Goal: Task Accomplishment & Management: Complete application form

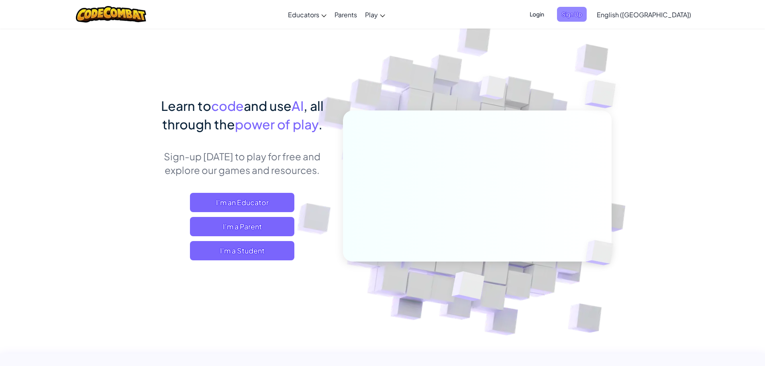
click at [587, 16] on span "Sign Up" at bounding box center [572, 14] width 30 height 15
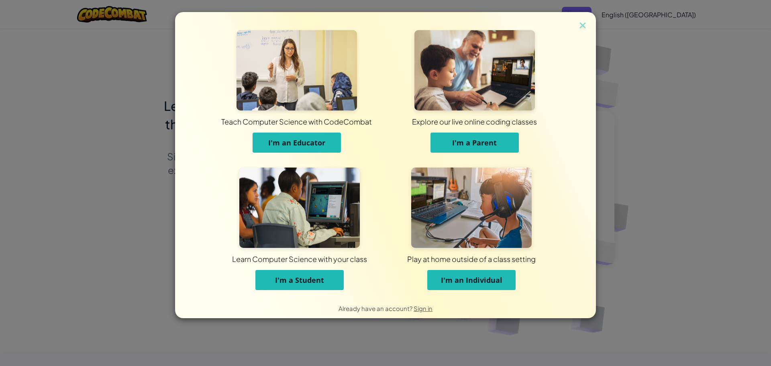
click at [333, 283] on button "I'm a Student" at bounding box center [299, 280] width 88 height 20
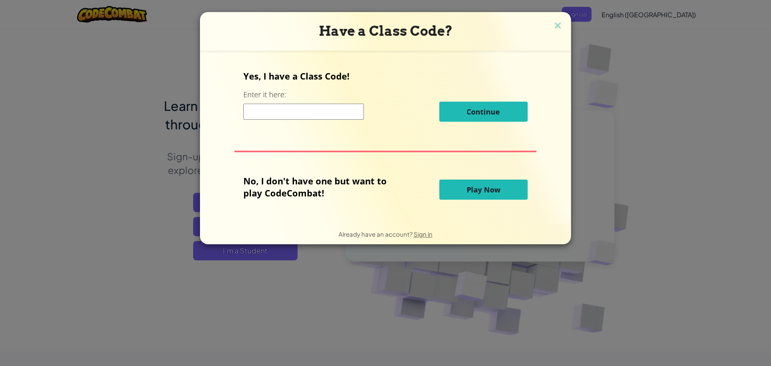
click at [288, 119] on input at bounding box center [303, 112] width 120 height 16
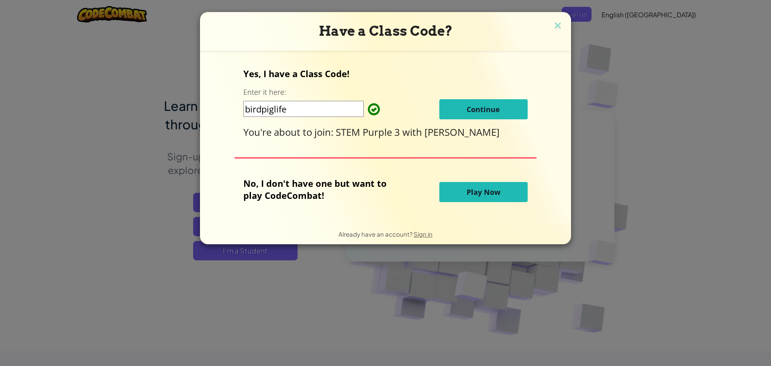
type input "birdpiglife"
click at [485, 109] on span "Continue" at bounding box center [483, 109] width 33 height 10
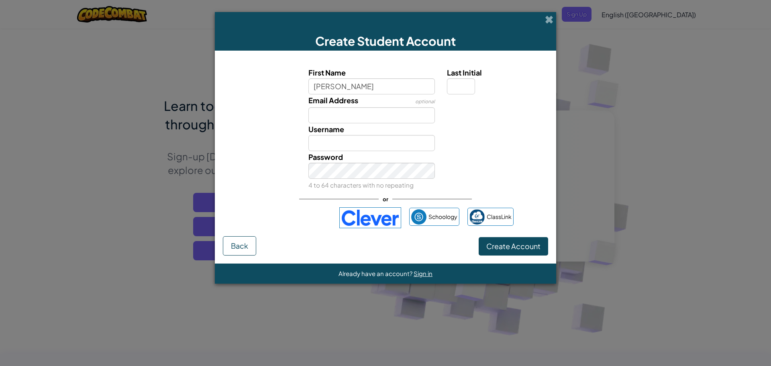
type input "Stella"
click at [367, 113] on input "Email Address" at bounding box center [371, 115] width 127 height 16
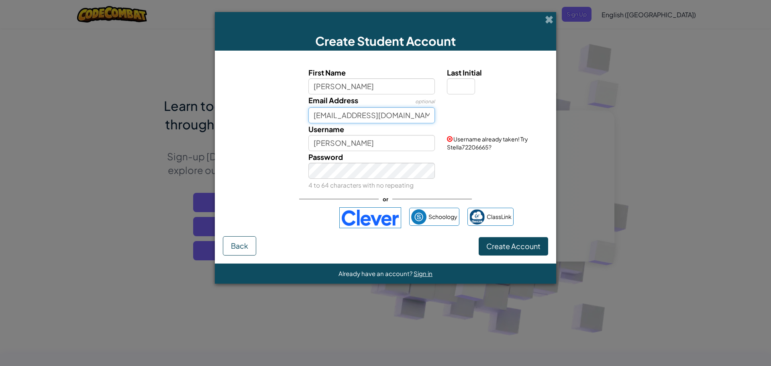
type input "stellaviolin@calschools.org"
click at [381, 143] on input "Stella" at bounding box center [371, 143] width 127 height 16
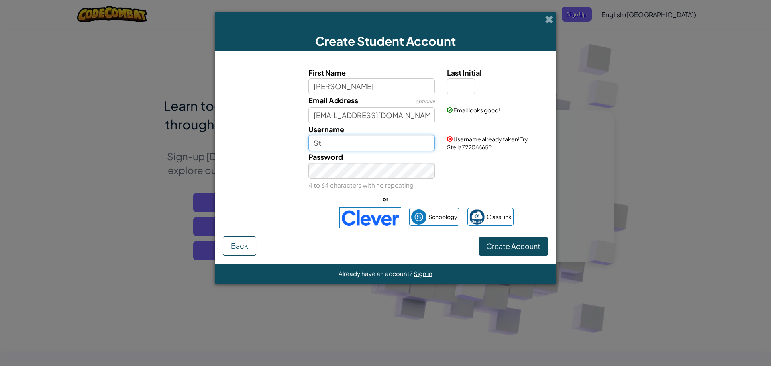
type input "S"
type input "stellaviolin"
click at [375, 179] on div "Password 4 to 64 characters with no repeating" at bounding box center [371, 171] width 139 height 40
click at [461, 88] on input "Last Initial" at bounding box center [461, 86] width 28 height 16
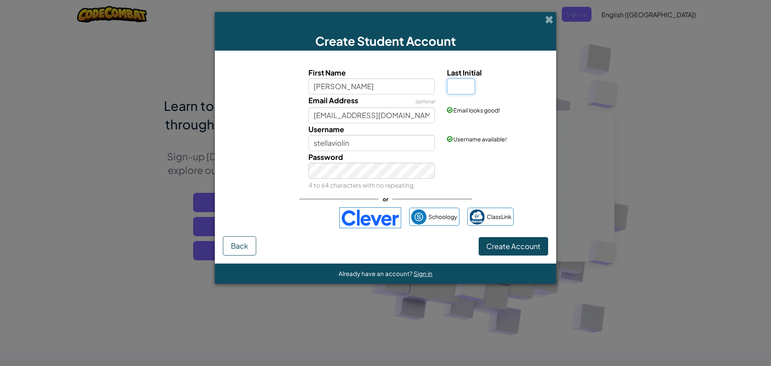
type input "v"
type input "V"
click at [493, 247] on span "Create Account" at bounding box center [513, 245] width 54 height 9
click at [356, 179] on div "Invalid Password 4 to 64 characters with no repeating" at bounding box center [371, 171] width 139 height 40
click at [295, 166] on div "Invalid Password 4 to 64 characters with no repeating" at bounding box center [385, 171] width 333 height 40
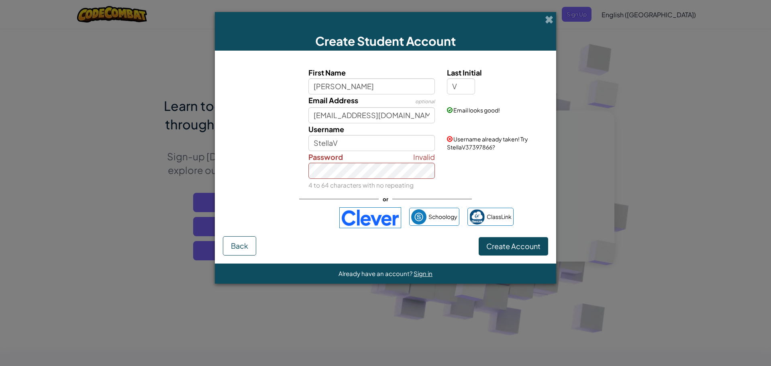
click at [355, 134] on div "Username StellaV" at bounding box center [371, 137] width 139 height 28
drag, startPoint x: 357, startPoint y: 137, endPoint x: 357, endPoint y: 143, distance: 5.6
click at [357, 143] on input "StellaV" at bounding box center [371, 143] width 127 height 16
click at [318, 146] on input "Stellaviolin" at bounding box center [371, 143] width 127 height 16
type input "stellaviolin"
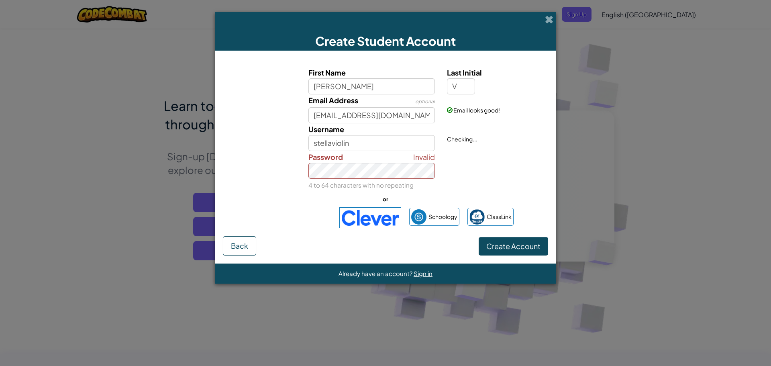
click at [361, 161] on div "Invalid Password 4 to 64 characters with no repeating" at bounding box center [371, 171] width 139 height 40
click at [300, 161] on div "Invalid Password 4 to 64 characters with no repeating" at bounding box center [385, 171] width 333 height 40
click at [490, 245] on span "Create Account" at bounding box center [513, 245] width 54 height 9
click at [290, 196] on div "First Name Stella Last Initial V Email Address optional stellaviolin@calschools…" at bounding box center [385, 147] width 325 height 177
drag, startPoint x: 453, startPoint y: 156, endPoint x: 452, endPoint y: 160, distance: 4.1
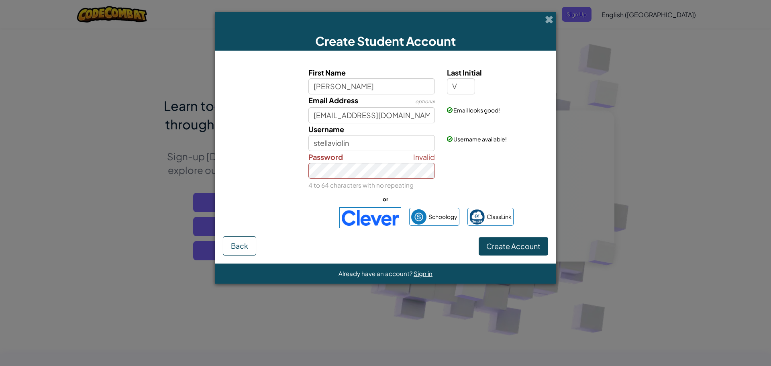
click at [453, 159] on div "Invalid Password 4 to 64 characters with no repeating" at bounding box center [385, 171] width 333 height 40
click at [522, 242] on span "Create Account" at bounding box center [513, 245] width 54 height 9
click at [341, 163] on div "First Name Stella Last Initial V Email Address optional stellaviolin@calschools…" at bounding box center [385, 129] width 321 height 124
drag, startPoint x: 388, startPoint y: 189, endPoint x: 385, endPoint y: 182, distance: 7.4
click at [388, 188] on div "Invalid Password 4 to 64 characters with no repeating" at bounding box center [371, 171] width 139 height 40
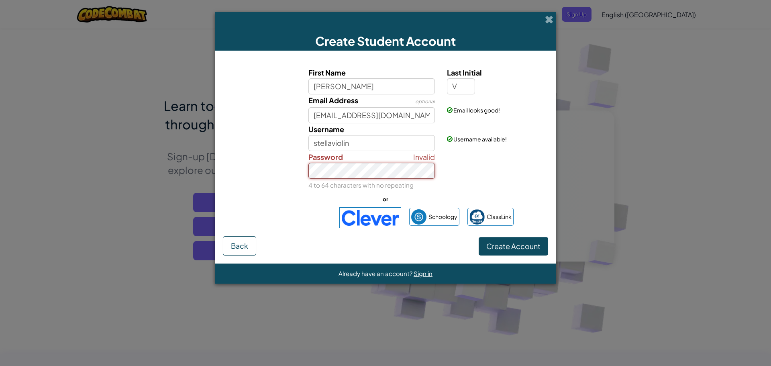
click at [281, 177] on div "Invalid Password 4 to 64 characters with no repeating" at bounding box center [385, 171] width 333 height 40
click at [514, 244] on span "Create Account" at bounding box center [513, 245] width 54 height 9
click at [526, 241] on button "Create Account" at bounding box center [513, 246] width 69 height 18
click at [516, 250] on span "Create Account" at bounding box center [513, 245] width 54 height 9
click at [536, 252] on button "Create Account" at bounding box center [513, 246] width 69 height 18
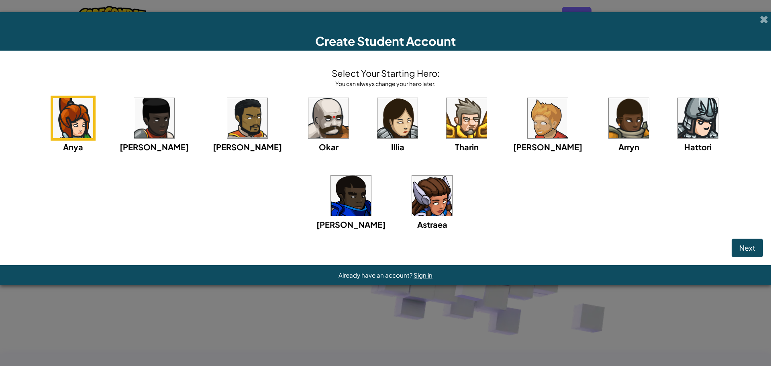
click at [412, 207] on img at bounding box center [432, 195] width 40 height 40
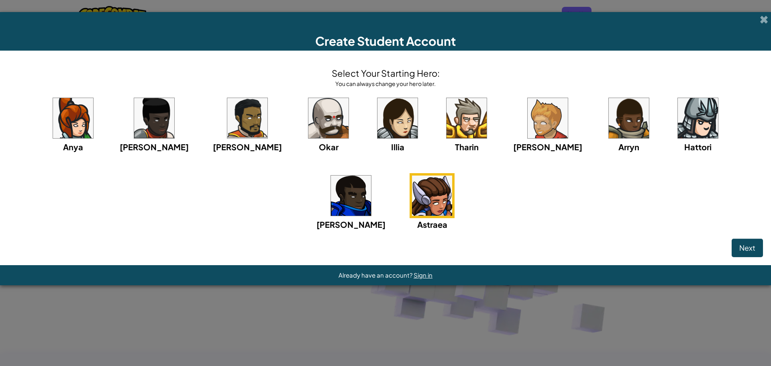
click at [749, 236] on div "Anya Ida Alejandro Okar Illia Tharin Ned Arryn Hattori Gordon Astraea" at bounding box center [385, 173] width 755 height 155
click at [749, 245] on span "Next" at bounding box center [747, 247] width 16 height 9
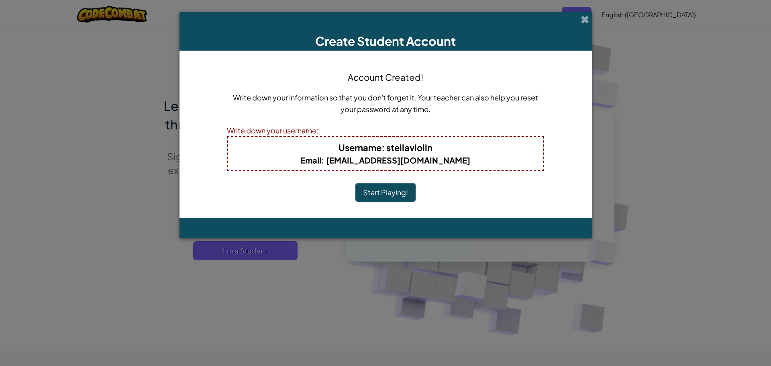
click at [399, 196] on button "Start Playing!" at bounding box center [385, 192] width 60 height 18
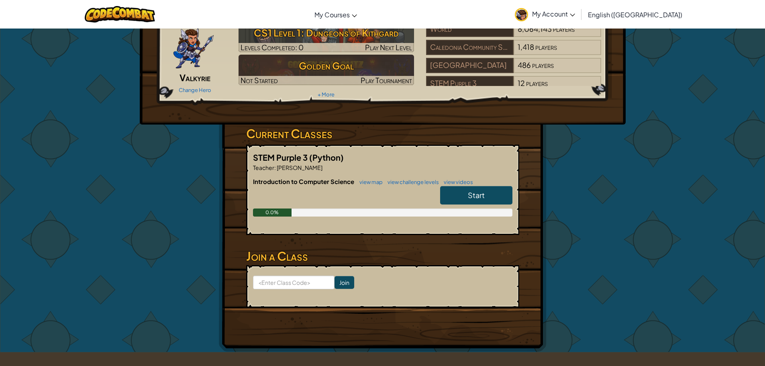
scroll to position [80, 0]
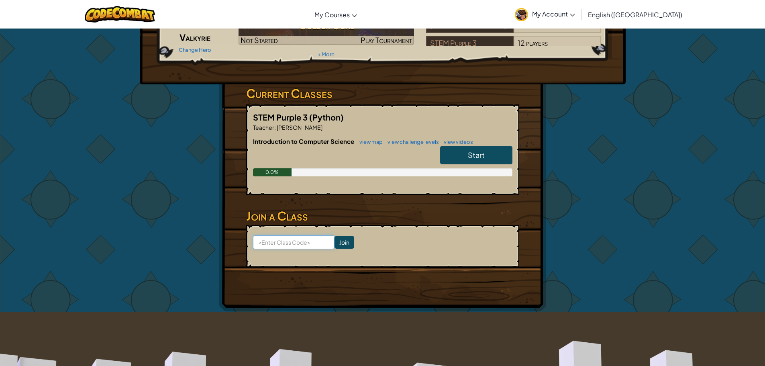
click at [288, 246] on input at bounding box center [294, 242] width 82 height 14
type input "birdpiglife"
click at [335, 241] on input "Join" at bounding box center [345, 242] width 20 height 13
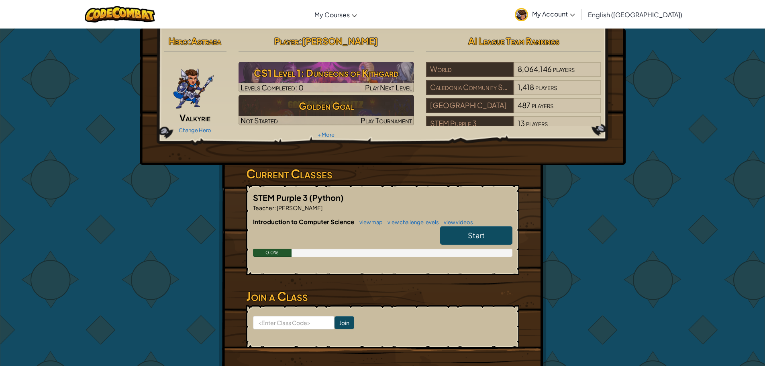
scroll to position [40, 0]
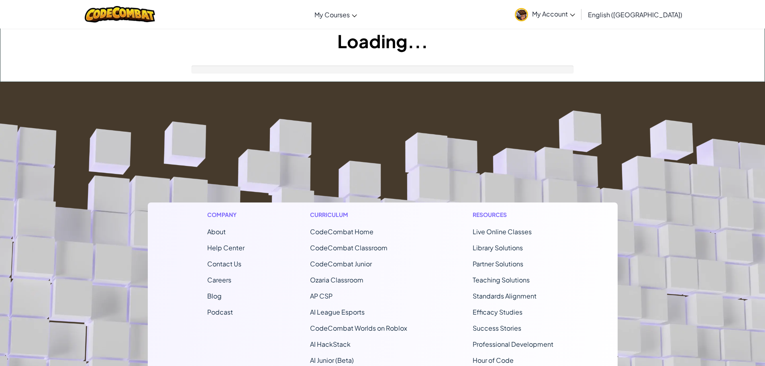
scroll to position [40, 0]
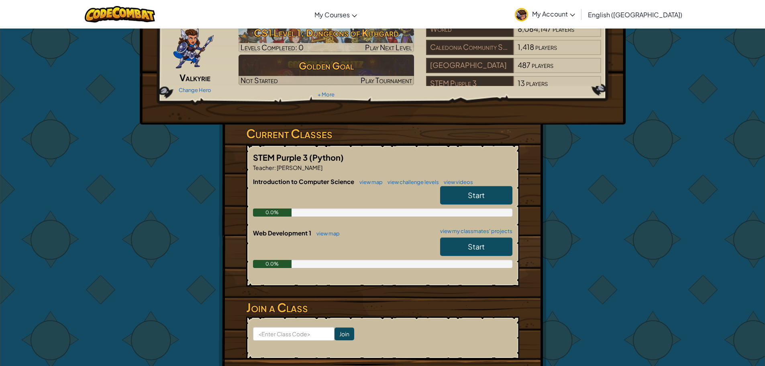
click at [465, 247] on link "Start" at bounding box center [476, 246] width 72 height 18
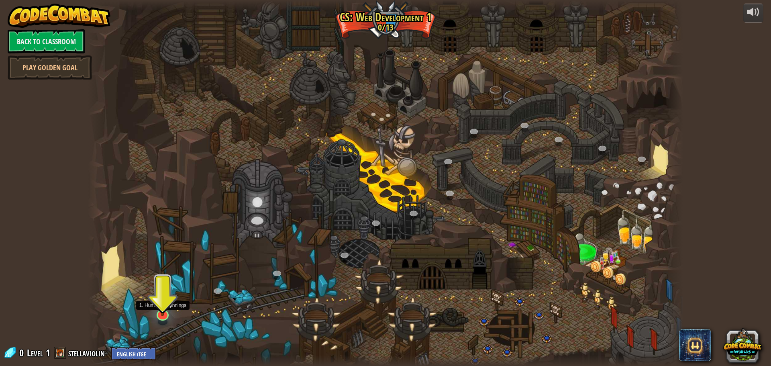
click at [161, 299] on img at bounding box center [163, 297] width 16 height 37
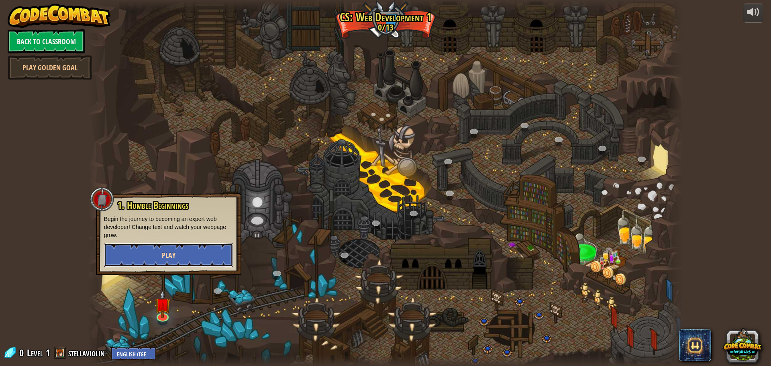
click at [162, 258] on button "Play" at bounding box center [168, 255] width 129 height 24
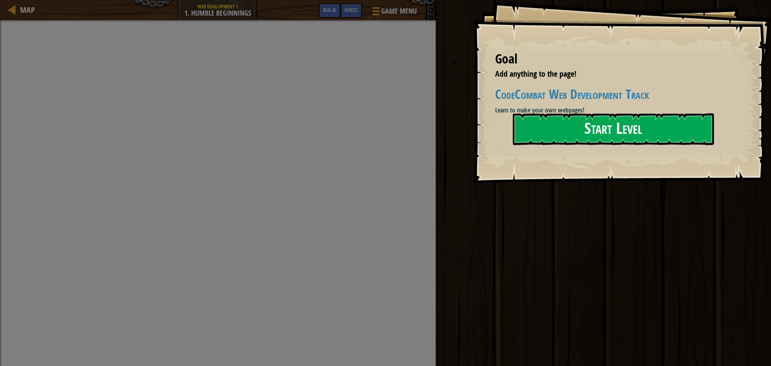
click at [598, 141] on button "Start Level" at bounding box center [613, 129] width 201 height 32
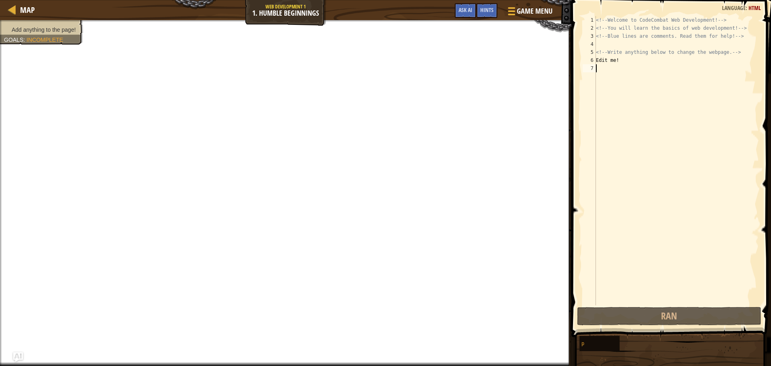
click at [625, 59] on div "<!-- Welcome to CodeCombat Web Development! --> <!-- You will learn the basics …" at bounding box center [676, 168] width 165 height 305
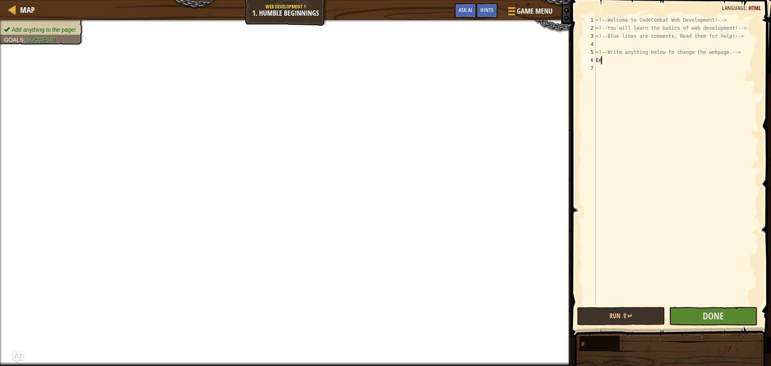
type textarea "E"
type textarea "Hi"
click at [718, 317] on span "Done" at bounding box center [713, 315] width 21 height 13
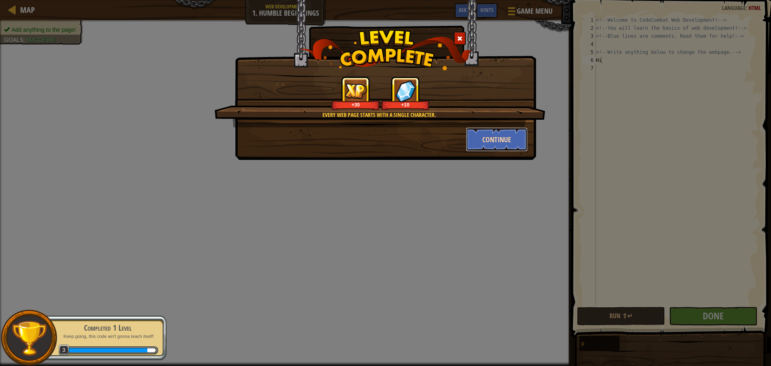
drag, startPoint x: 524, startPoint y: 137, endPoint x: 513, endPoint y: 138, distance: 10.8
click at [513, 138] on button "Continue" at bounding box center [497, 139] width 62 height 24
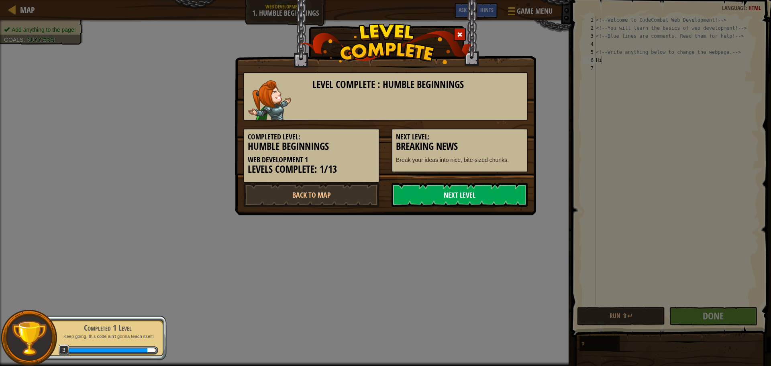
click at [463, 192] on link "Next Level" at bounding box center [460, 195] width 136 height 24
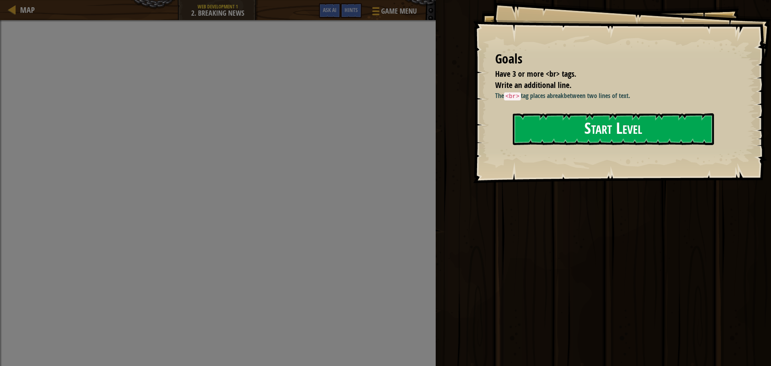
click at [526, 125] on button "Start Level" at bounding box center [613, 129] width 201 height 32
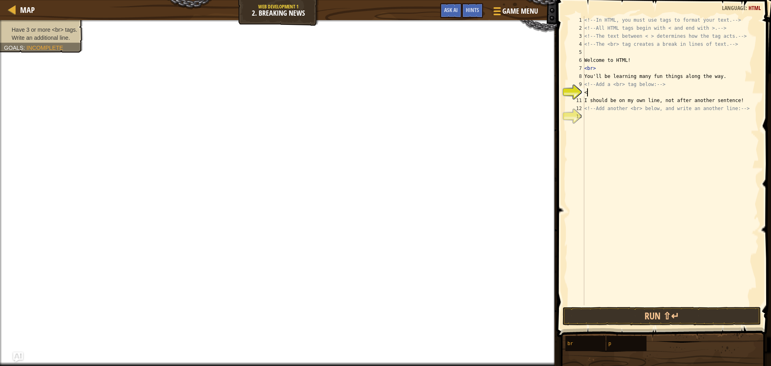
scroll to position [4, 0]
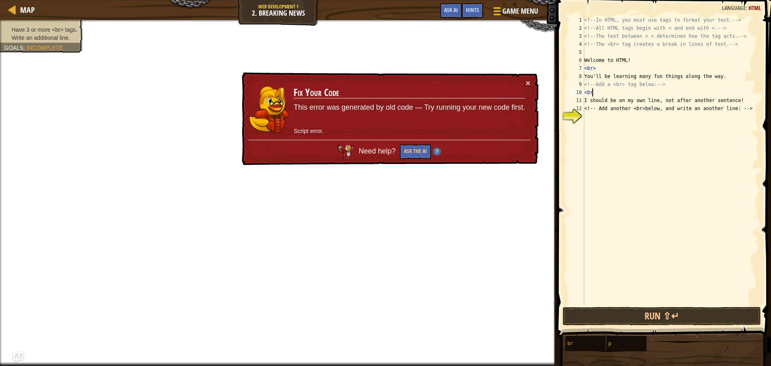
type textarea "<br>"
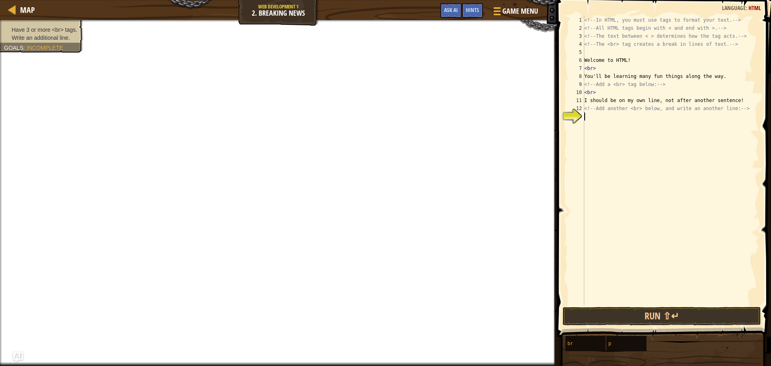
click at [604, 119] on div "<!-- In HTML, you must use tags to format your text. --> <!-- All HTML tags beg…" at bounding box center [671, 168] width 176 height 305
type textarea "</br>"
click at [632, 313] on button "Run ⇧↵" at bounding box center [662, 316] width 198 height 18
click at [637, 312] on button "Run ⇧↵" at bounding box center [662, 316] width 198 height 18
click at [632, 317] on button "Run ⇧↵" at bounding box center [662, 316] width 198 height 18
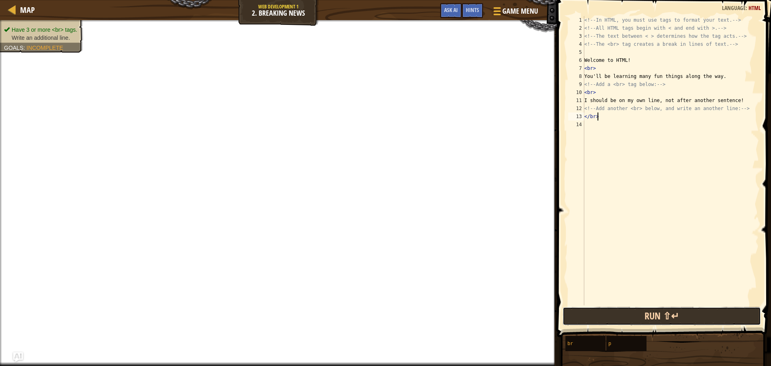
click at [629, 316] on button "Run ⇧↵" at bounding box center [662, 316] width 198 height 18
click at [628, 320] on button "Run ⇧↵" at bounding box center [662, 316] width 198 height 18
click at [627, 320] on button "Run ⇧↵" at bounding box center [662, 316] width 198 height 18
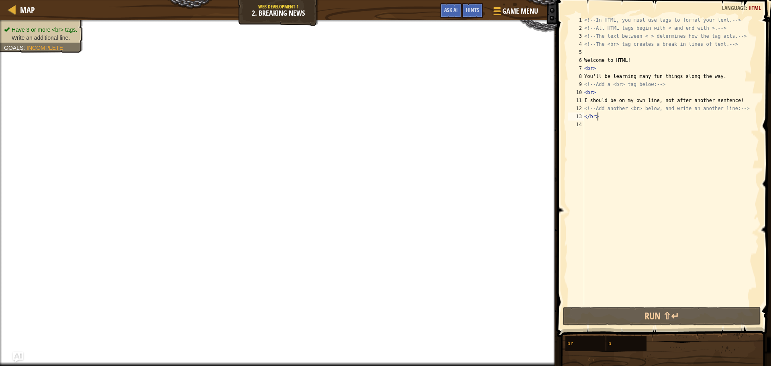
drag, startPoint x: 625, startPoint y: 340, endPoint x: 622, endPoint y: 334, distance: 6.6
click at [624, 344] on div "br p" at bounding box center [665, 343] width 200 height 16
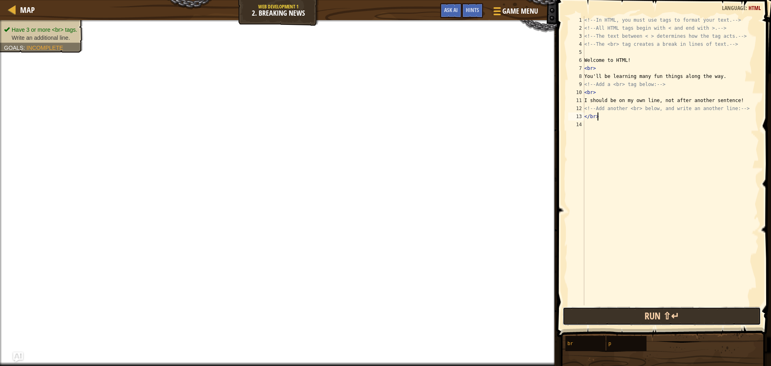
click at [605, 323] on button "Run ⇧↵" at bounding box center [662, 316] width 198 height 18
click at [606, 321] on button "Run ⇧↵" at bounding box center [662, 316] width 198 height 18
click at [604, 323] on button "Run ⇧↵" at bounding box center [662, 316] width 198 height 18
click at [610, 318] on button "Run ⇧↵" at bounding box center [662, 316] width 198 height 18
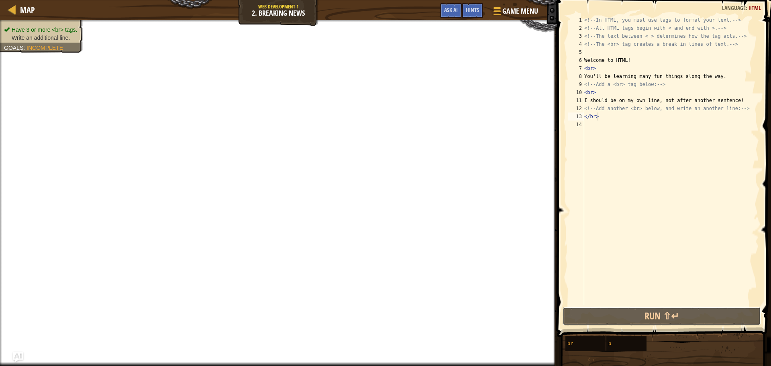
click at [630, 305] on div "</br> 1 2 3 4 5 6 7 8 9 10 11 12 13 14 <!-- In HTML, you must use tags to forma…" at bounding box center [663, 184] width 216 height 361
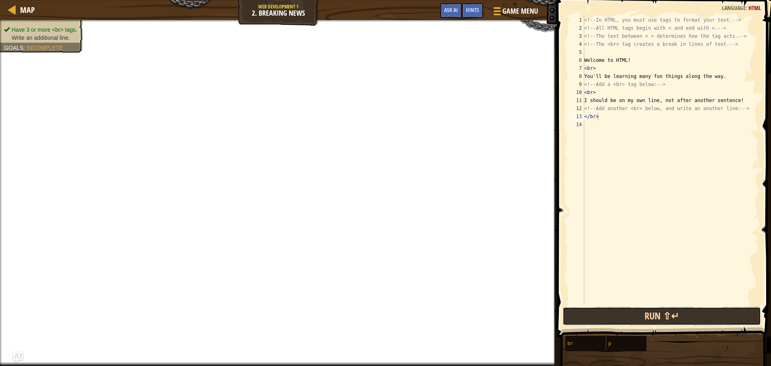
click at [639, 308] on button "Run ⇧↵" at bounding box center [662, 316] width 198 height 18
click at [725, 312] on button "Run ⇧↵" at bounding box center [662, 316] width 198 height 18
click at [728, 313] on button "Run ⇧↵" at bounding box center [662, 316] width 198 height 18
click at [730, 315] on button "Run ⇧↵" at bounding box center [662, 316] width 198 height 18
click at [731, 316] on button "Run ⇧↵" at bounding box center [662, 316] width 198 height 18
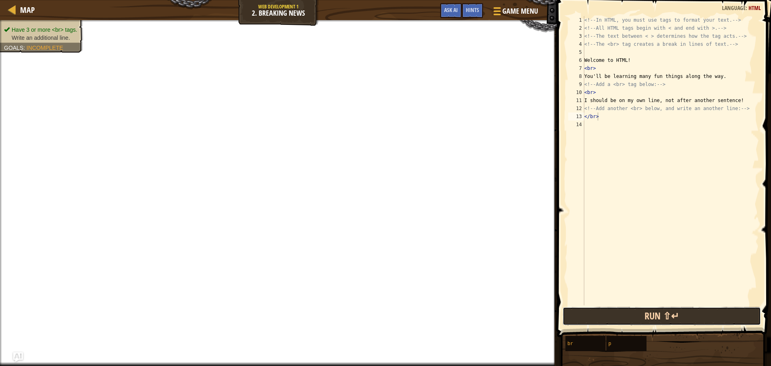
click at [731, 316] on button "Run ⇧↵" at bounding box center [662, 316] width 198 height 18
click at [730, 316] on button "Run ⇧↵" at bounding box center [662, 316] width 198 height 18
click at [730, 317] on button "Run ⇧↵" at bounding box center [662, 316] width 198 height 18
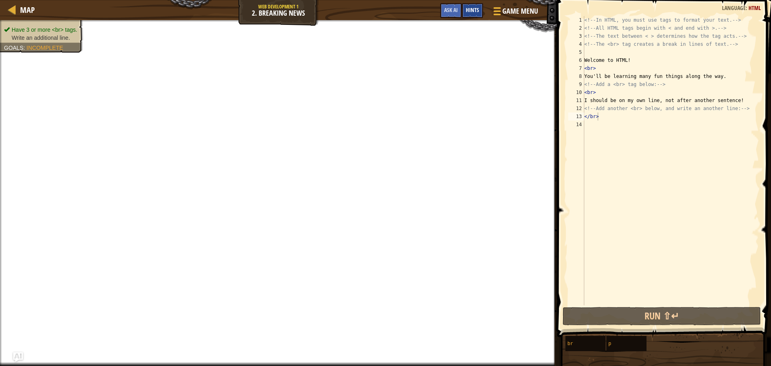
click at [475, 10] on span "Hints" at bounding box center [472, 10] width 13 height 8
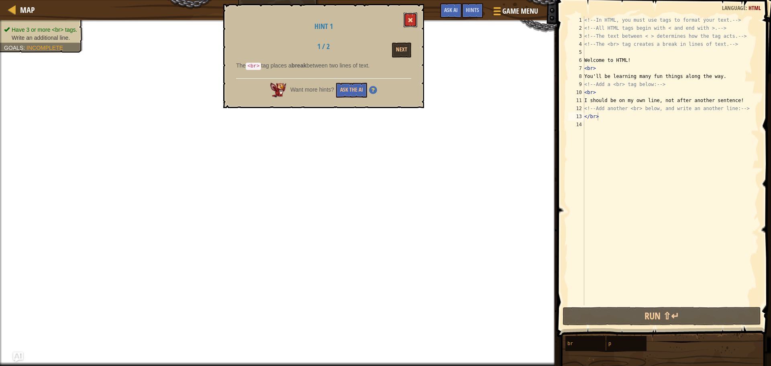
click at [412, 18] on span at bounding box center [411, 20] width 6 height 6
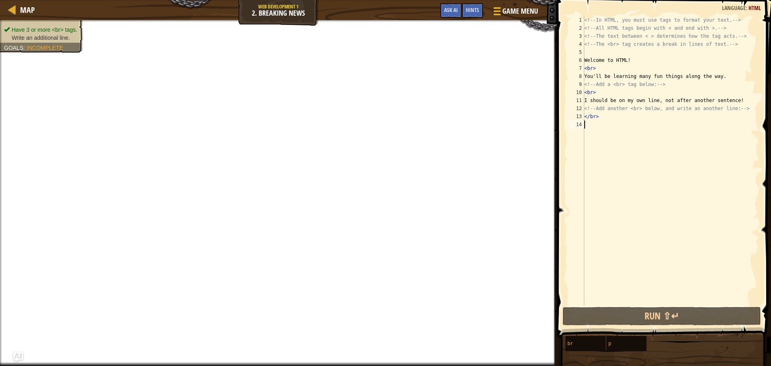
scroll to position [4, 0]
click at [608, 121] on div "<!-- In HTML, you must use tags to format your text. --> <!-- All HTML tags beg…" at bounding box center [671, 168] width 176 height 305
click at [599, 102] on div "<!-- In HTML, you must use tags to format your text. --> <!-- All HTML tags beg…" at bounding box center [671, 168] width 176 height 305
click at [608, 115] on div "<!-- In HTML, you must use tags to format your text. --> <!-- All HTML tags beg…" at bounding box center [671, 168] width 176 height 305
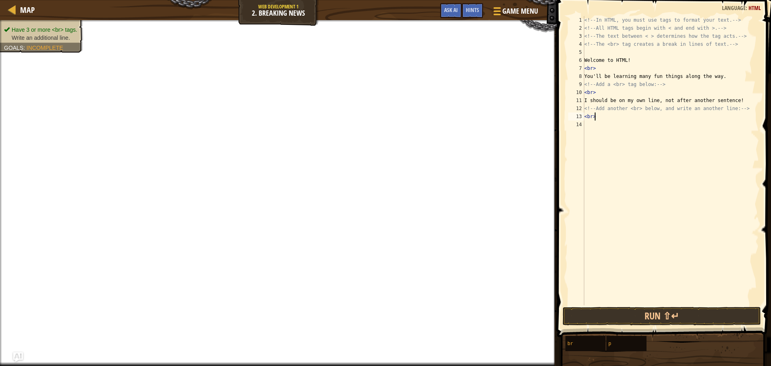
scroll to position [4, 0]
click at [672, 318] on button "Run ⇧↵" at bounding box center [662, 316] width 198 height 18
click at [693, 314] on button "Run ⇧↵" at bounding box center [662, 316] width 198 height 18
click at [653, 320] on button "Run ⇧↵" at bounding box center [662, 316] width 198 height 18
click at [688, 312] on button "Run ⇧↵" at bounding box center [662, 316] width 198 height 18
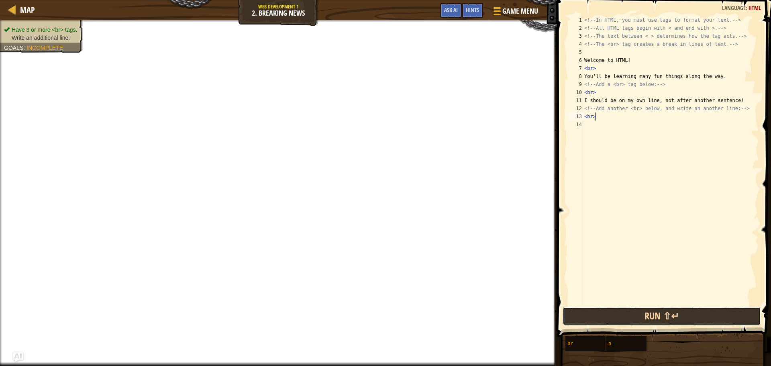
click at [690, 313] on button "Run ⇧↵" at bounding box center [662, 316] width 198 height 18
click at [693, 308] on button "Run ⇧↵" at bounding box center [662, 316] width 198 height 18
drag, startPoint x: 694, startPoint y: 308, endPoint x: 681, endPoint y: 316, distance: 15.2
click at [693, 308] on button "Run ⇧↵" at bounding box center [662, 316] width 198 height 18
click at [666, 320] on button "Run ⇧↵" at bounding box center [662, 316] width 198 height 18
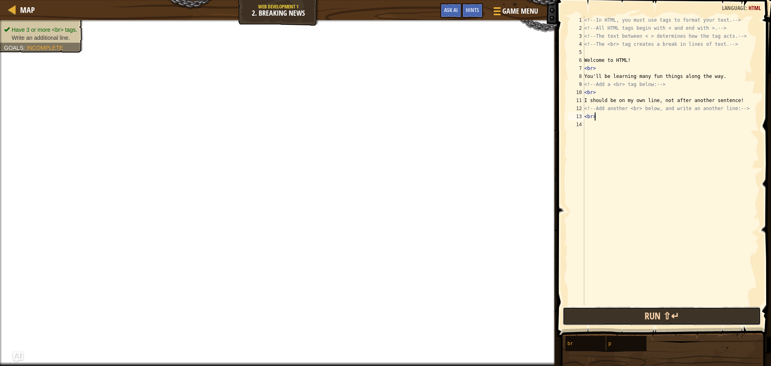
click at [663, 324] on button "Run ⇧↵" at bounding box center [662, 316] width 198 height 18
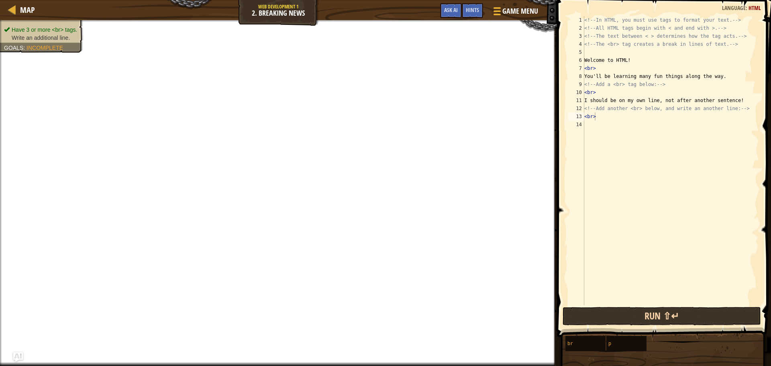
click at [651, 325] on div "<br> 1 2 3 4 5 6 7 8 9 10 11 12 13 14 <!-- In HTML, you must use tags to format…" at bounding box center [663, 184] width 216 height 361
click at [661, 325] on span at bounding box center [665, 157] width 220 height 361
click at [651, 313] on button "Run ⇧↵" at bounding box center [662, 316] width 198 height 18
click at [650, 313] on button "Run ⇧↵" at bounding box center [662, 316] width 198 height 18
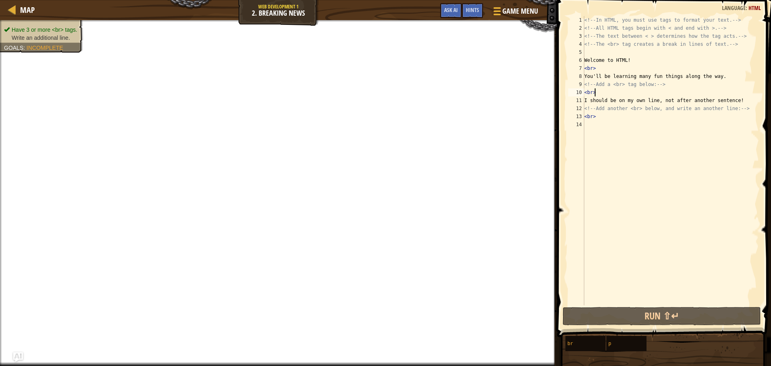
click at [607, 95] on div "<!-- In HTML, you must use tags to format your text. --> <!-- All HTML tags beg…" at bounding box center [671, 168] width 176 height 305
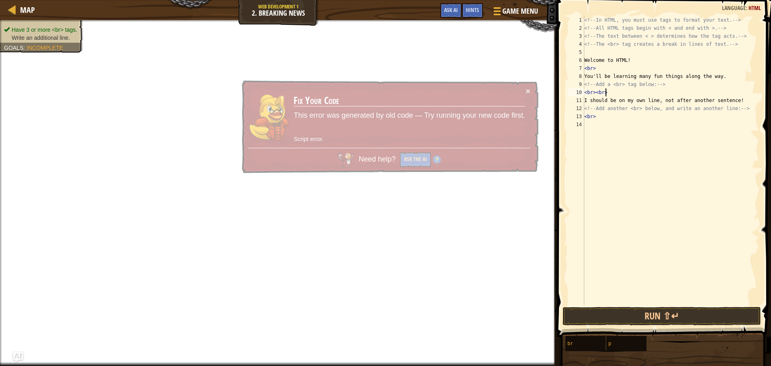
scroll to position [4, 1]
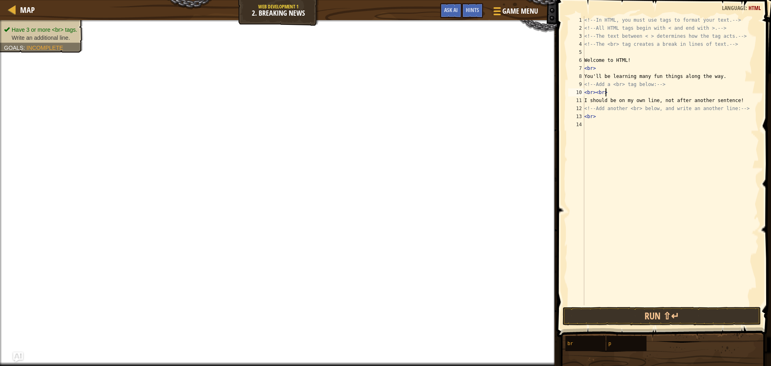
click at [600, 66] on div "<!-- In HTML, you must use tags to format your text. --> <!-- All HTML tags beg…" at bounding box center [671, 168] width 176 height 305
click at [615, 120] on div "<!-- In HTML, you must use tags to format your text. --> <!-- All HTML tags beg…" at bounding box center [671, 168] width 176 height 305
type textarea "<br>"
click at [687, 122] on div "<!-- In HTML, you must use tags to format your text. --> <!-- All HTML tags beg…" at bounding box center [671, 160] width 176 height 289
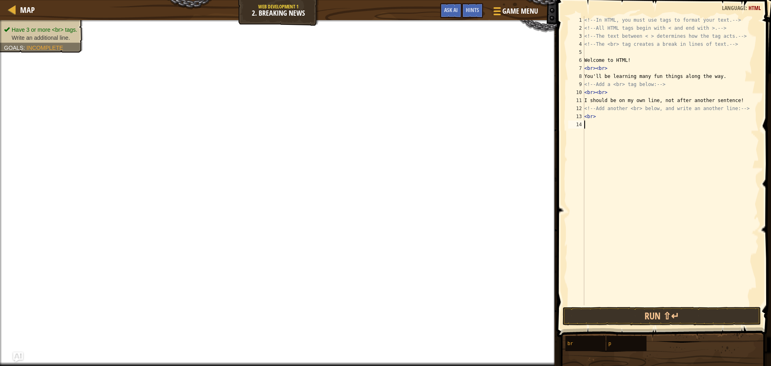
scroll to position [4, 0]
click at [604, 121] on div "<!-- In HTML, you must use tags to format your text. --> <!-- All HTML tags beg…" at bounding box center [671, 168] width 176 height 305
click at [603, 113] on div "<!-- In HTML, you must use tags to format your text. --> <!-- All HTML tags beg…" at bounding box center [671, 168] width 176 height 305
type textarea "<br><br>"
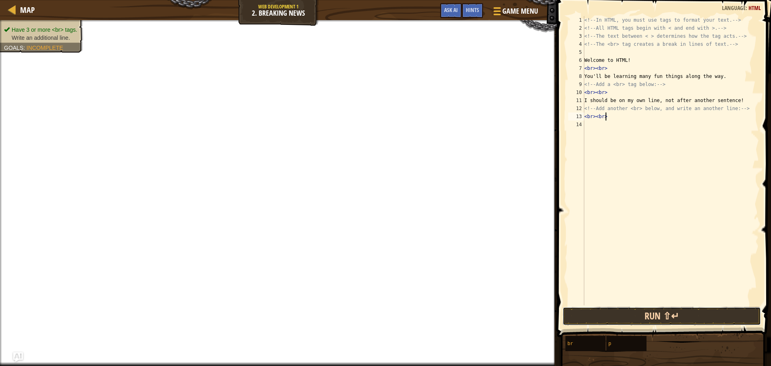
click at [606, 309] on button "Run ⇧↵" at bounding box center [662, 316] width 198 height 18
click at [692, 320] on button "Run ⇧↵" at bounding box center [662, 316] width 198 height 18
click at [689, 324] on button "Run ⇧↵" at bounding box center [662, 316] width 198 height 18
click at [688, 322] on button "Run ⇧↵" at bounding box center [662, 316] width 198 height 18
click at [687, 323] on button "Run ⇧↵" at bounding box center [662, 316] width 198 height 18
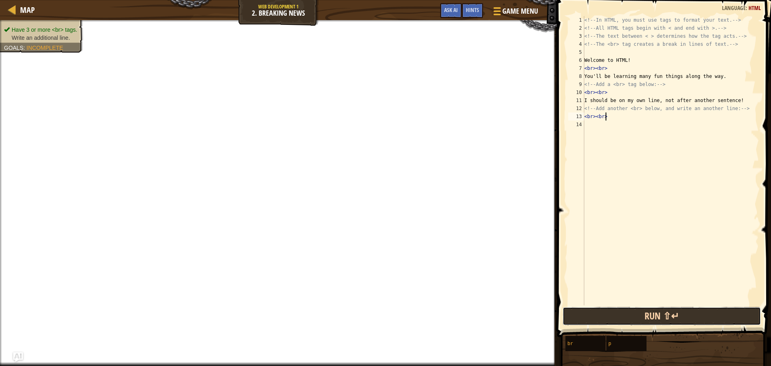
click at [685, 321] on button "Run ⇧↵" at bounding box center [662, 316] width 198 height 18
drag, startPoint x: 684, startPoint y: 321, endPoint x: 683, endPoint y: 314, distance: 6.5
click at [684, 317] on button "Run ⇧↵" at bounding box center [662, 316] width 198 height 18
drag, startPoint x: 687, startPoint y: 312, endPoint x: 681, endPoint y: 309, distance: 6.5
click at [684, 308] on button "Run ⇧↵" at bounding box center [662, 316] width 198 height 18
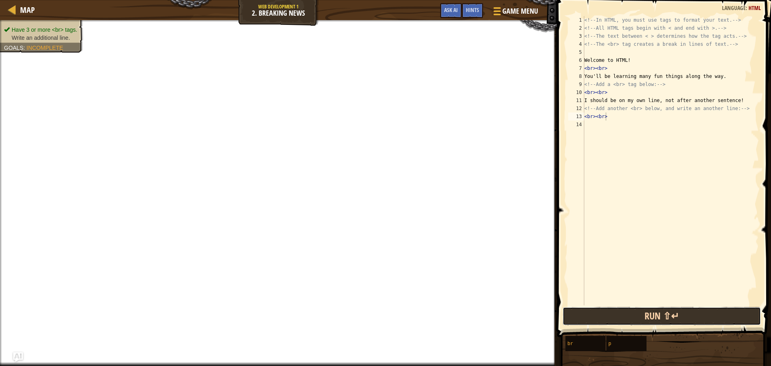
click at [684, 310] on button "Run ⇧↵" at bounding box center [662, 316] width 198 height 18
click at [683, 312] on button "Run ⇧↵" at bounding box center [662, 316] width 198 height 18
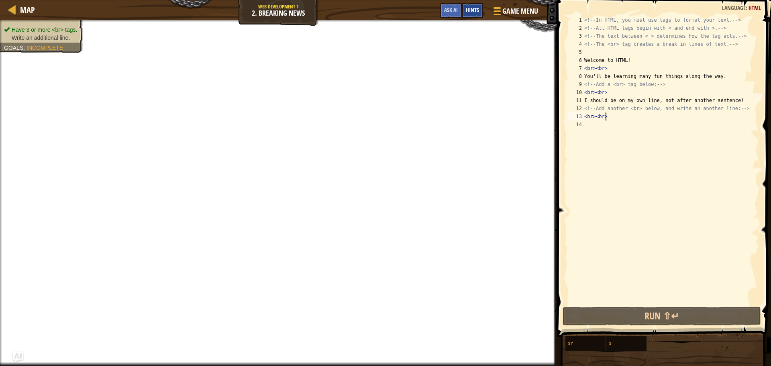
click at [471, 13] on span "Hints" at bounding box center [472, 10] width 13 height 8
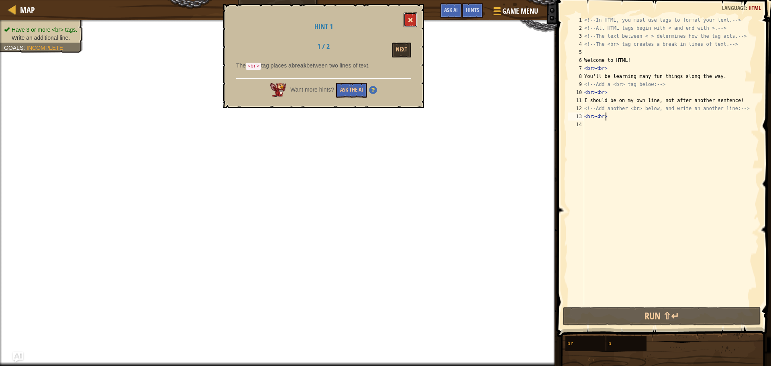
click at [411, 16] on button at bounding box center [411, 19] width 14 height 15
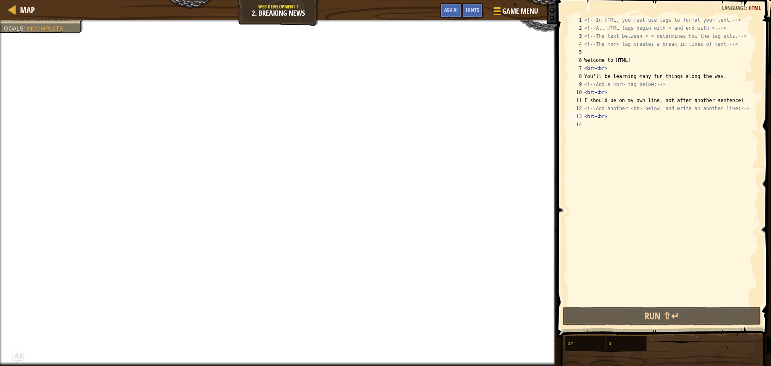
scroll to position [4, 0]
click at [592, 124] on div "<!-- In HTML, you must use tags to format your text. --> <!-- All HTML tags beg…" at bounding box center [671, 168] width 176 height 305
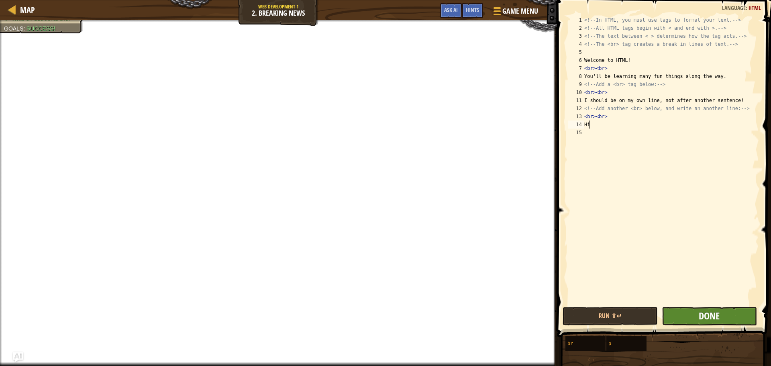
type textarea "Hi"
click at [707, 314] on span "Done" at bounding box center [709, 315] width 21 height 13
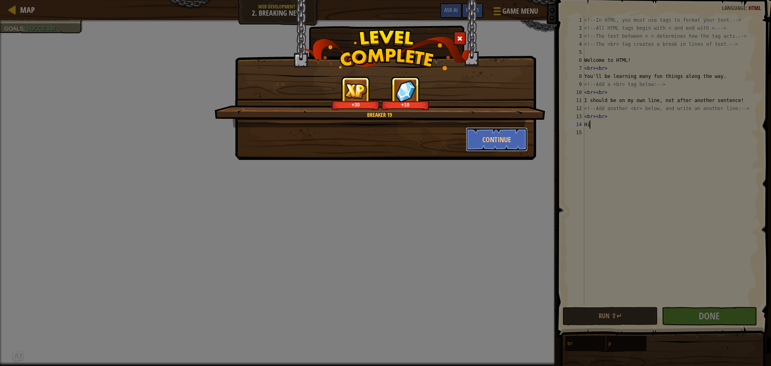
drag, startPoint x: 486, startPoint y: 140, endPoint x: 606, endPoint y: 134, distance: 120.2
click at [487, 141] on button "Continue" at bounding box center [497, 139] width 62 height 24
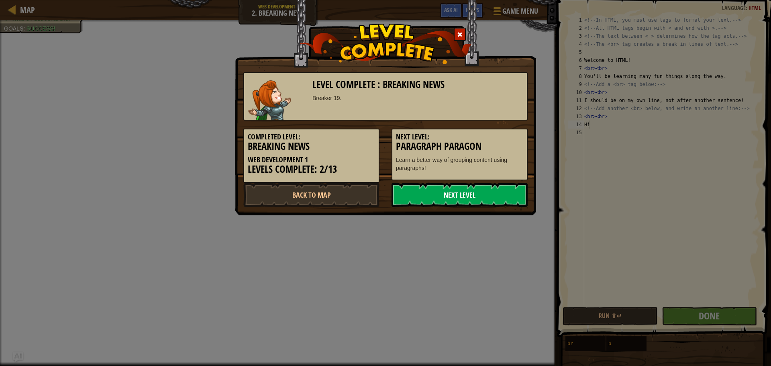
click at [475, 198] on link "Next Level" at bounding box center [460, 195] width 136 height 24
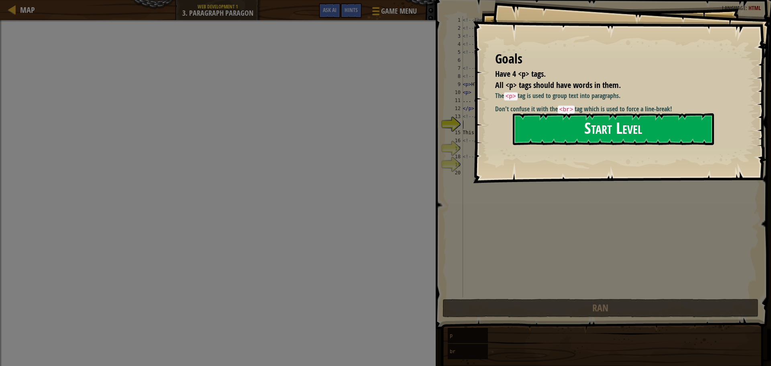
click at [580, 128] on button "Start Level" at bounding box center [613, 129] width 201 height 32
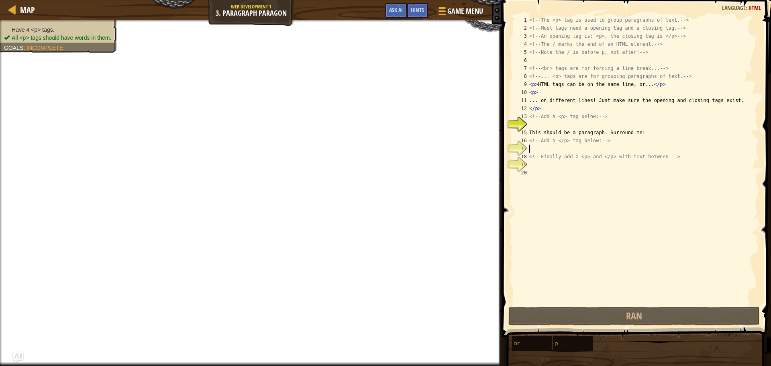
click at [534, 145] on div "<!-- The <p> tag is used to group paragraphs of text. --> <!-- Most tags need a…" at bounding box center [643, 168] width 231 height 305
click at [543, 128] on div "<!-- The <p> tag is used to group paragraphs of text. --> <!-- Most tags need a…" at bounding box center [643, 168] width 231 height 305
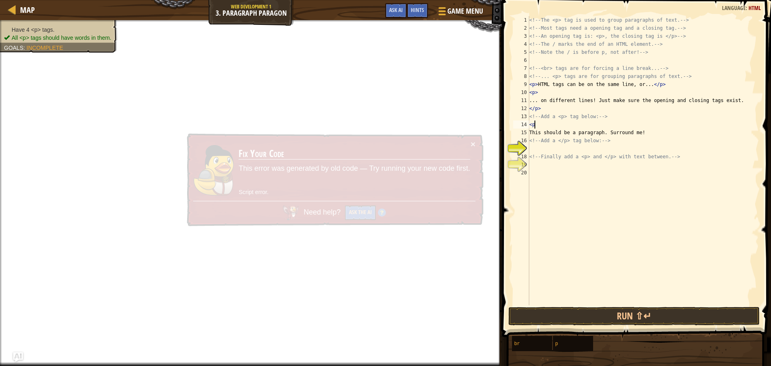
type textarea "<p>"
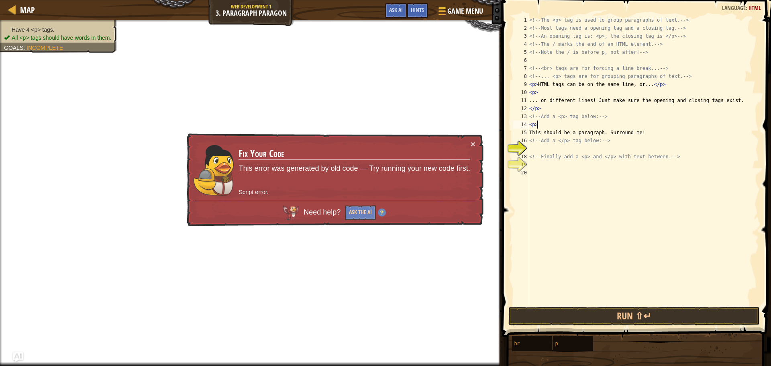
scroll to position [4, 0]
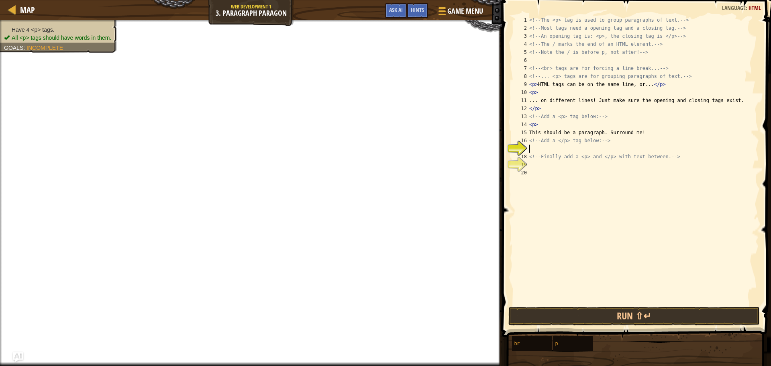
click at [548, 147] on div "<!-- The <p> tag is used to group paragraphs of text. --> <!-- Most tags need a…" at bounding box center [643, 168] width 231 height 305
type textarea "</p>"
click at [549, 166] on div "<!-- The <p> tag is used to group paragraphs of text. --> <!-- Most tags need a…" at bounding box center [643, 168] width 231 height 305
click at [551, 151] on div "<!-- The <p> tag is used to group paragraphs of text. --> <!-- Most tags need a…" at bounding box center [643, 168] width 231 height 305
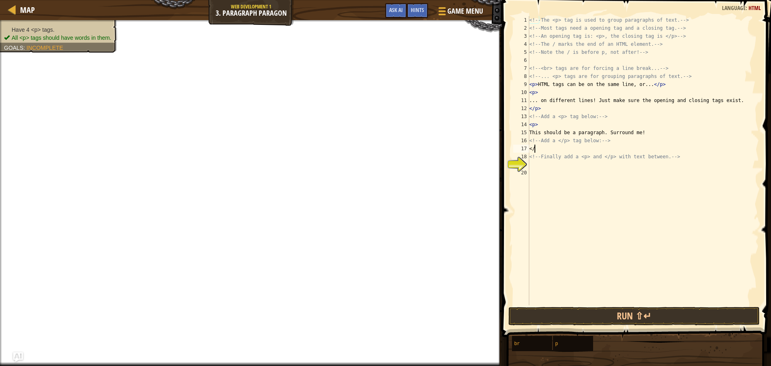
type textarea "<"
type textarea "<br><br>"
click at [554, 171] on div "<!-- The <p> tag is used to group paragraphs of text. --> <!-- Most tags need a…" at bounding box center [643, 168] width 231 height 305
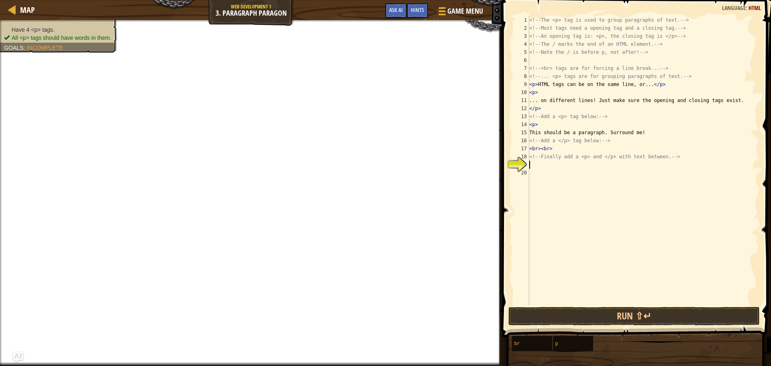
click at [549, 166] on div "<!-- The <p> tag is used to group paragraphs of text. --> <!-- Most tags need a…" at bounding box center [643, 168] width 231 height 305
click at [646, 316] on button "Run ⇧↵" at bounding box center [634, 316] width 252 height 18
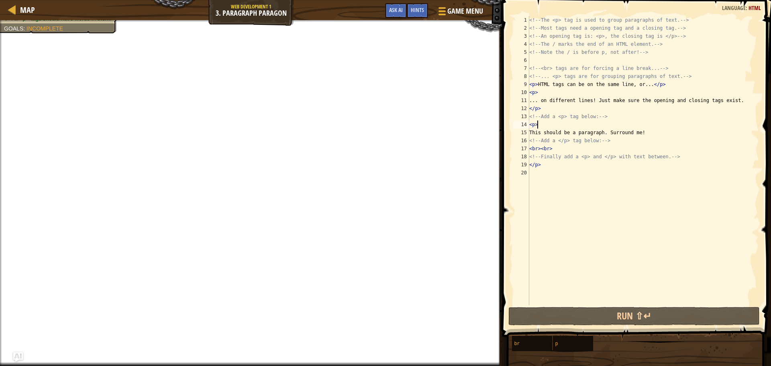
click at [547, 125] on div "<!-- The <p> tag is used to group paragraphs of text. --> <!-- Most tags need a…" at bounding box center [643, 168] width 231 height 305
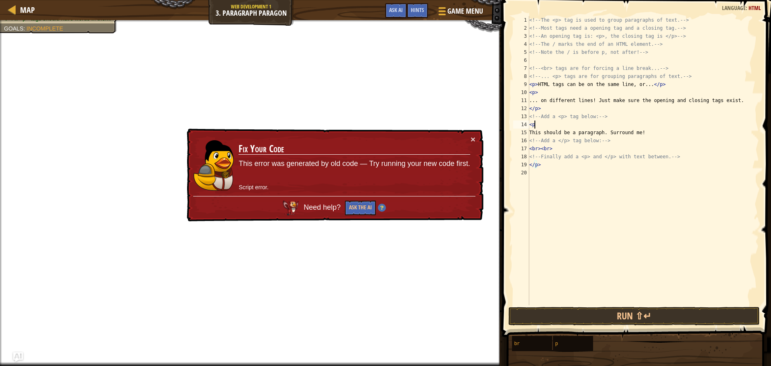
type textarea "<"
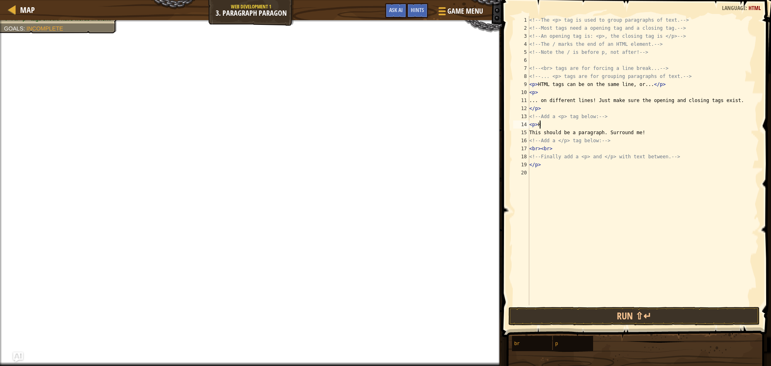
scroll to position [4, 1]
click at [560, 164] on div "<!-- The <p> tag is used to group paragraphs of text. --> <!-- Most tags need a…" at bounding box center [643, 168] width 231 height 305
click at [639, 312] on button "Run ⇧↵" at bounding box center [634, 316] width 252 height 18
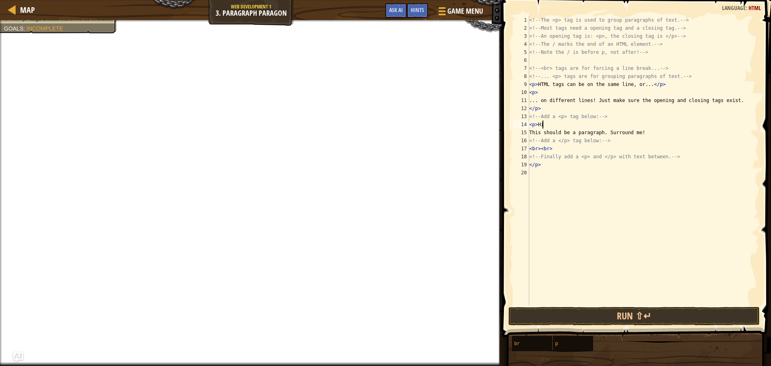
drag, startPoint x: 547, startPoint y: 125, endPoint x: 564, endPoint y: 137, distance: 20.8
click at [546, 125] on div "<!-- The <p> tag is used to group paragraphs of text. --> <!-- Most tags need a…" at bounding box center [643, 168] width 231 height 305
type textarea "<"
drag, startPoint x: 555, startPoint y: 148, endPoint x: 563, endPoint y: 141, distance: 11.1
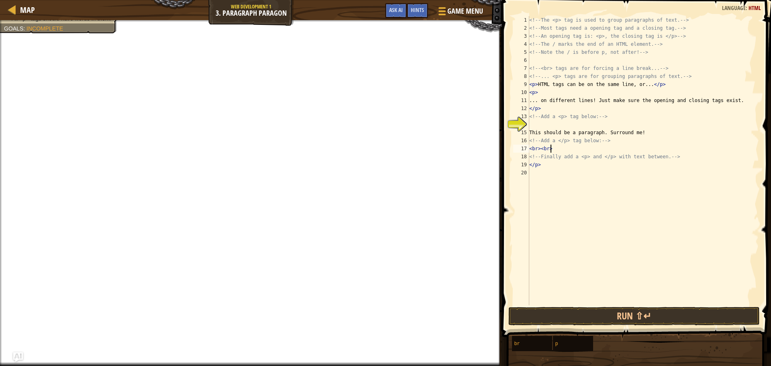
click at [555, 148] on div "<!-- The <p> tag is used to group paragraphs of text. --> <!-- Most tags need a…" at bounding box center [643, 168] width 231 height 305
type textarea "<"
click at [554, 164] on div "<!-- The <p> tag is used to group paragraphs of text. --> <!-- Most tags need a…" at bounding box center [643, 168] width 231 height 305
type textarea "<"
click at [538, 121] on div "<!-- The <p> tag is used to group paragraphs of text. --> <!-- Most tags need a…" at bounding box center [643, 168] width 231 height 305
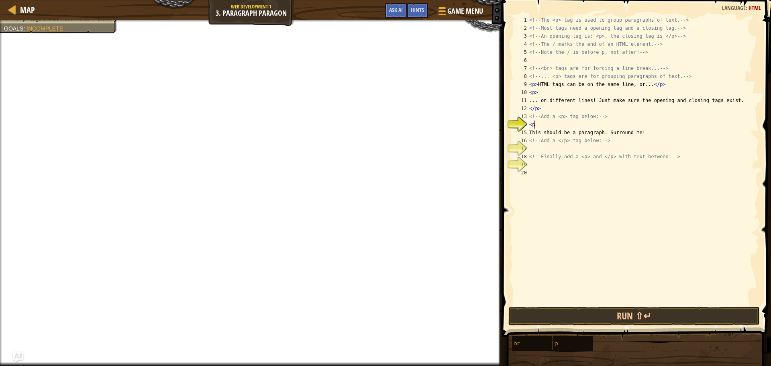
scroll to position [4, 0]
click at [541, 141] on div "<!-- The <p> tag is used to group paragraphs of text. --> <!-- Most tags need a…" at bounding box center [643, 168] width 231 height 305
type textarea "<!-- Add a </p> tag below: -->"
click at [539, 146] on div "<!-- The <p> tag is used to group paragraphs of text. --> <!-- Most tags need a…" at bounding box center [643, 168] width 231 height 305
type textarea "</p>"
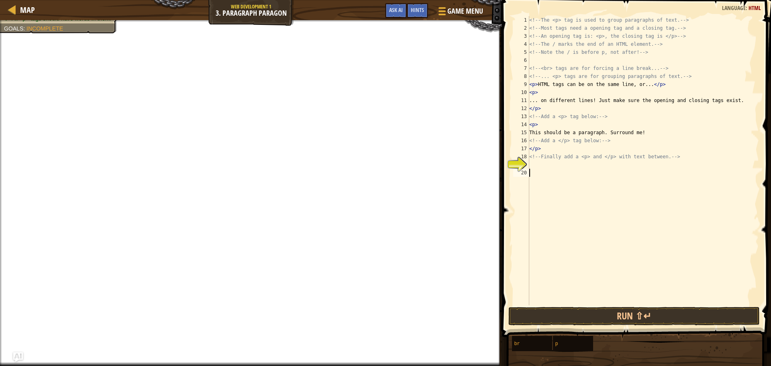
click at [542, 171] on div "<!-- The <p> tag is used to group paragraphs of text. --> <!-- Most tags need a…" at bounding box center [643, 168] width 231 height 305
click at [541, 151] on div "<!-- The <p> tag is used to group paragraphs of text. --> <!-- Most tags need a…" at bounding box center [643, 168] width 231 height 305
type textarea "</p>"
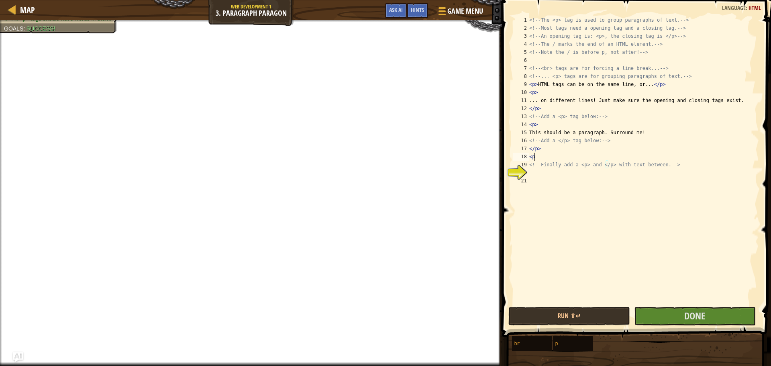
type textarea "<p>"
click at [536, 174] on div "<!-- The <p> tag is used to group paragraphs of text. --> <!-- Most tags need a…" at bounding box center [643, 168] width 231 height 305
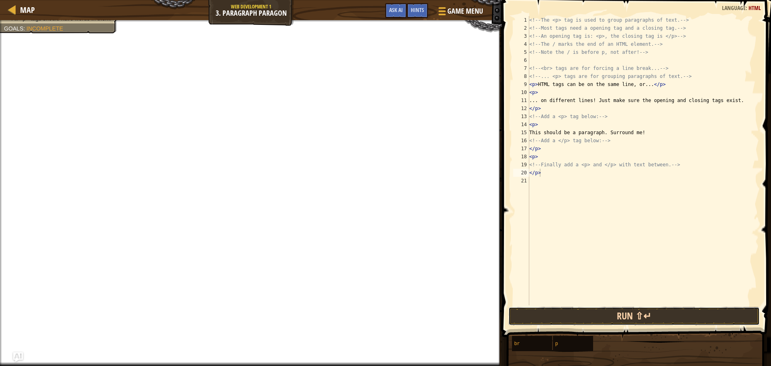
click at [625, 314] on button "Run ⇧↵" at bounding box center [634, 316] width 252 height 18
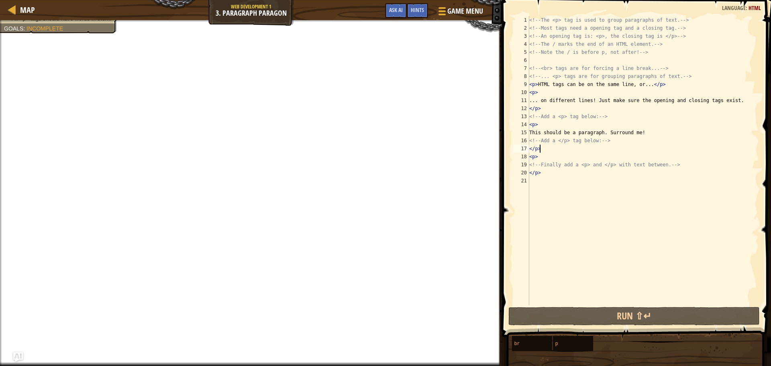
drag, startPoint x: 546, startPoint y: 146, endPoint x: 541, endPoint y: 145, distance: 5.3
click at [542, 145] on div "<!-- The <p> tag is used to group paragraphs of text. --> <!-- Most tags need a…" at bounding box center [643, 168] width 231 height 305
click at [537, 147] on div "<!-- The <p> tag is used to group paragraphs of text. --> <!-- Most tags need a…" at bounding box center [643, 168] width 231 height 305
click at [532, 150] on div "<!-- The <p> tag is used to group paragraphs of text. --> <!-- Most tags need a…" at bounding box center [643, 168] width 231 height 305
click at [529, 149] on div "<!-- The <p> tag is used to group paragraphs of text. --> <!-- Most tags need a…" at bounding box center [643, 168] width 231 height 305
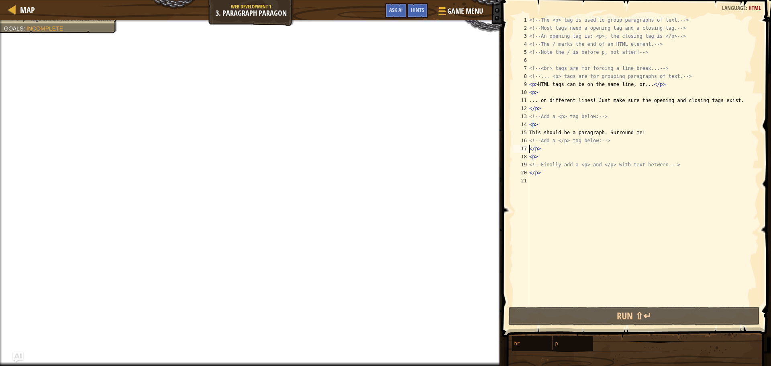
click at [541, 143] on div "<!-- The <p> tag is used to group paragraphs of text. --> <!-- Most tags need a…" at bounding box center [643, 168] width 231 height 305
click at [539, 149] on div "<!-- The <p> tag is used to group paragraphs of text. --> <!-- Most tags need a…" at bounding box center [643, 168] width 231 height 305
click at [537, 154] on div "<!-- The <p> tag is used to group paragraphs of text. --> <!-- Most tags need a…" at bounding box center [643, 168] width 231 height 305
drag, startPoint x: 539, startPoint y: 123, endPoint x: 530, endPoint y: 125, distance: 9.0
click at [530, 125] on div "<!-- The <p> tag is used to group paragraphs of text. --> <!-- Most tags need a…" at bounding box center [643, 168] width 231 height 305
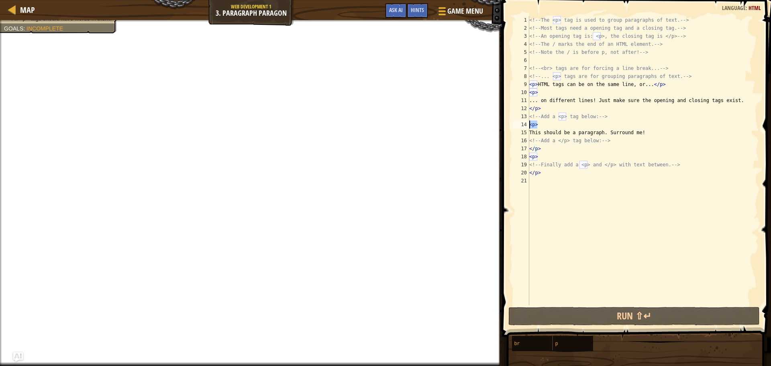
click at [539, 126] on div "<!-- The <p> tag is used to group paragraphs of text. --> <!-- Most tags need a…" at bounding box center [643, 160] width 231 height 289
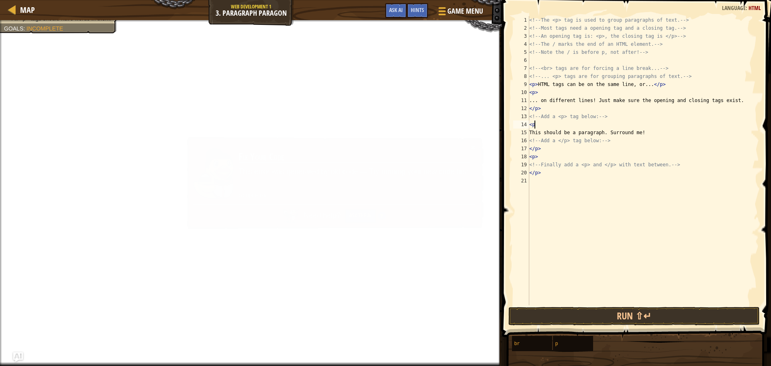
scroll to position [4, 0]
type textarea "<"
click at [539, 151] on div "<!-- The <p> tag is used to group paragraphs of text. --> <!-- Most tags need a…" at bounding box center [643, 168] width 231 height 305
click at [557, 150] on div "<!-- The <p> tag is used to group paragraphs of text. --> <!-- Most tags need a…" at bounding box center [643, 168] width 231 height 305
type textarea "<"
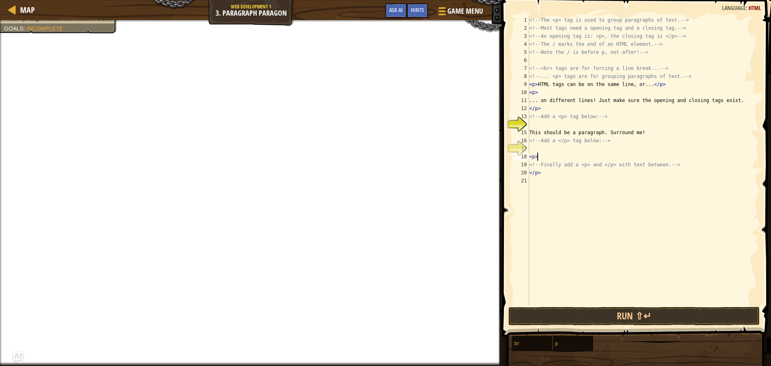
click at [559, 158] on div "<!-- The <p> tag is used to group paragraphs of text. --> <!-- Most tags need a…" at bounding box center [643, 168] width 231 height 305
type textarea "<"
click at [542, 177] on div "<!-- The <p> tag is used to group paragraphs of text. --> <!-- Most tags need a…" at bounding box center [643, 168] width 231 height 305
click at [545, 174] on div "<!-- The <p> tag is used to group paragraphs of text. --> <!-- Most tags need a…" at bounding box center [643, 168] width 231 height 305
type textarea "<"
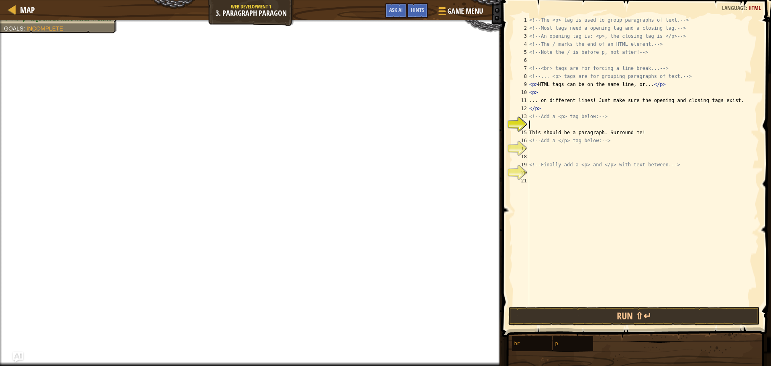
click at [534, 125] on div "<!-- The <p> tag is used to group paragraphs of text. --> <!-- Most tags need a…" at bounding box center [643, 168] width 231 height 305
type textarea "<p>"
click at [556, 150] on div "<!-- The <p> tag is used to group paragraphs of text. --> <!-- Most tags need a…" at bounding box center [643, 168] width 231 height 305
type textarea "</p>"
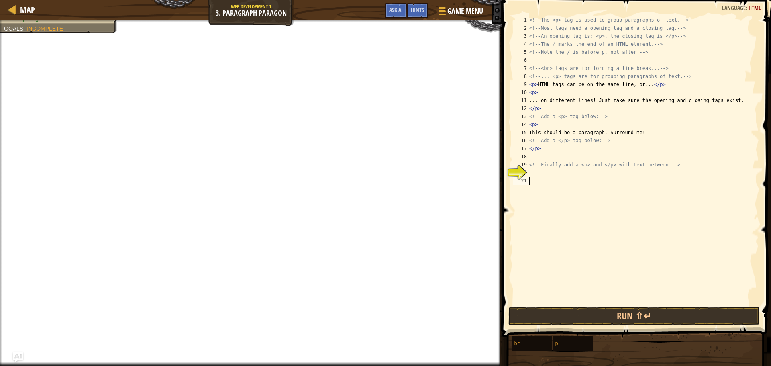
click at [534, 177] on div "<!-- The <p> tag is used to group paragraphs of text. --> <!-- Most tags need a…" at bounding box center [643, 168] width 231 height 305
click at [527, 179] on div "1 2 3 4 5 6 7 8 9 10 11 12 13 14 15 16 17 18 19 20 21 <!-- The <p> tag is used …" at bounding box center [635, 160] width 247 height 289
click at [534, 175] on div "<!-- The <p> tag is used to group paragraphs of text. --> <!-- Most tags need a…" at bounding box center [643, 168] width 231 height 305
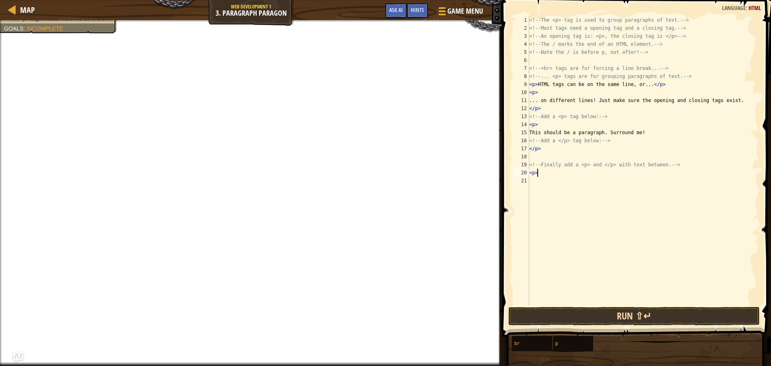
type textarea "<p>"
click at [645, 317] on button "Run ⇧↵" at bounding box center [634, 316] width 252 height 18
drag, startPoint x: 643, startPoint y: 315, endPoint x: 645, endPoint y: 309, distance: 6.2
click at [645, 312] on button "Run ⇧↵" at bounding box center [634, 316] width 252 height 18
click at [646, 308] on button "Run ⇧↵" at bounding box center [634, 316] width 252 height 18
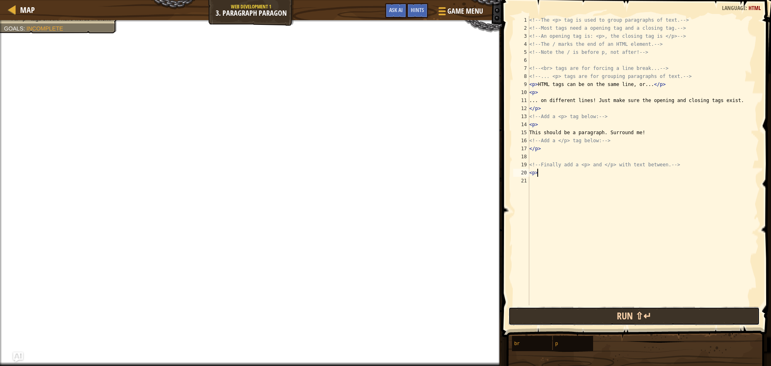
click at [646, 308] on button "Run ⇧↵" at bounding box center [634, 316] width 252 height 18
click at [645, 308] on button "Run ⇧↵" at bounding box center [634, 316] width 252 height 18
click at [644, 307] on button "Run ⇧↵" at bounding box center [634, 316] width 252 height 18
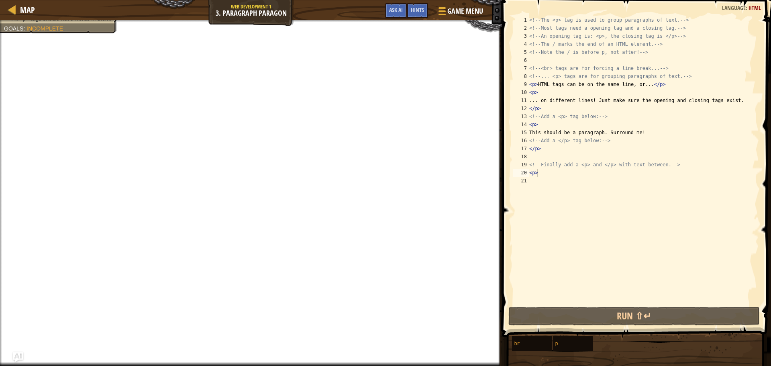
click at [647, 299] on div "<!-- The <p> tag is used to group paragraphs of text. --> <!-- Most tags need a…" at bounding box center [643, 168] width 231 height 305
click at [647, 296] on div "<!-- The <p> tag is used to group paragraphs of text. --> <!-- Most tags need a…" at bounding box center [643, 168] width 231 height 305
click at [647, 295] on div "<!-- The <p> tag is used to group paragraphs of text. --> <!-- Most tags need a…" at bounding box center [643, 168] width 231 height 305
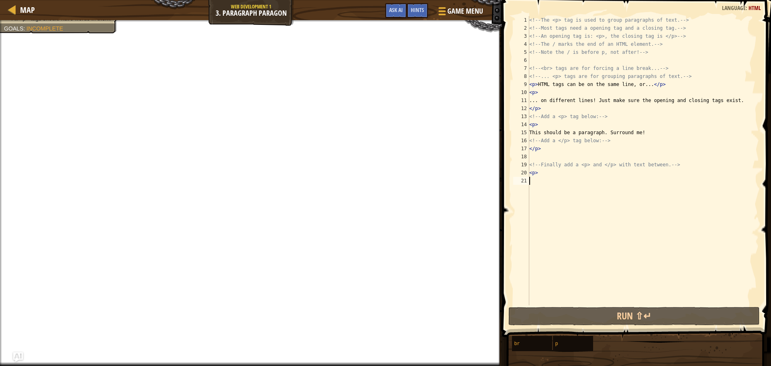
click at [646, 295] on div "<!-- The <p> tag is used to group paragraphs of text. --> <!-- Most tags need a…" at bounding box center [643, 168] width 231 height 305
click at [642, 296] on div "<!-- The <p> tag is used to group paragraphs of text. --> <!-- Most tags need a…" at bounding box center [643, 168] width 231 height 305
click at [643, 298] on div "<!-- The <p> tag is used to group paragraphs of text. --> <!-- Most tags need a…" at bounding box center [643, 168] width 231 height 305
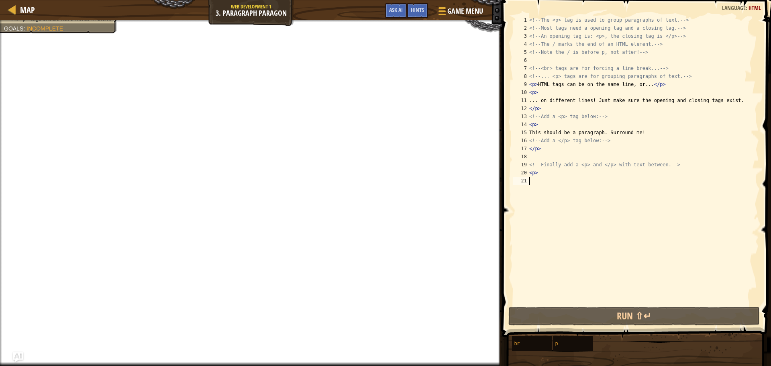
click at [645, 297] on div "<!-- The <p> tag is used to group paragraphs of text. --> <!-- Most tags need a…" at bounding box center [643, 168] width 231 height 305
click at [630, 292] on div "<!-- The <p> tag is used to group paragraphs of text. --> <!-- Most tags need a…" at bounding box center [643, 168] width 231 height 305
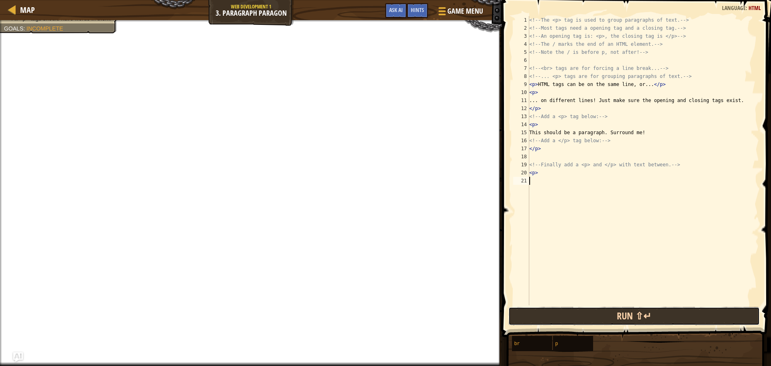
click at [636, 319] on button "Run ⇧↵" at bounding box center [634, 316] width 252 height 18
click at [638, 319] on button "Run ⇧↵" at bounding box center [634, 316] width 252 height 18
click at [638, 318] on button "Run ⇧↵" at bounding box center [634, 316] width 252 height 18
drag, startPoint x: 636, startPoint y: 308, endPoint x: 595, endPoint y: 327, distance: 45.1
click at [608, 320] on button "Run ⇧↵" at bounding box center [634, 316] width 252 height 18
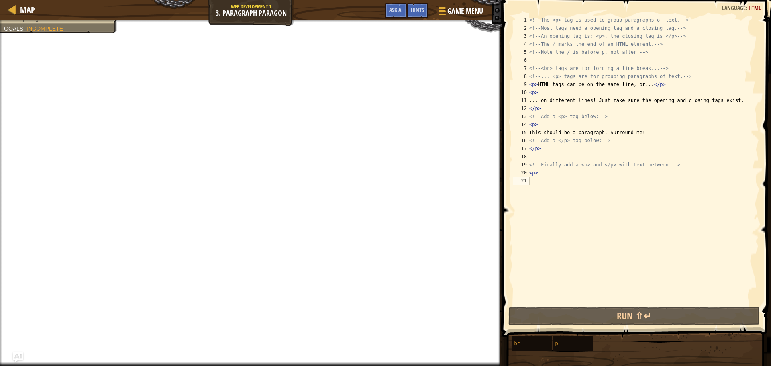
drag, startPoint x: 581, startPoint y: 333, endPoint x: 567, endPoint y: 330, distance: 14.8
click at [547, 123] on div "<!-- The <p> tag is used to group paragraphs of text. --> <!-- Most tags need a…" at bounding box center [643, 168] width 231 height 305
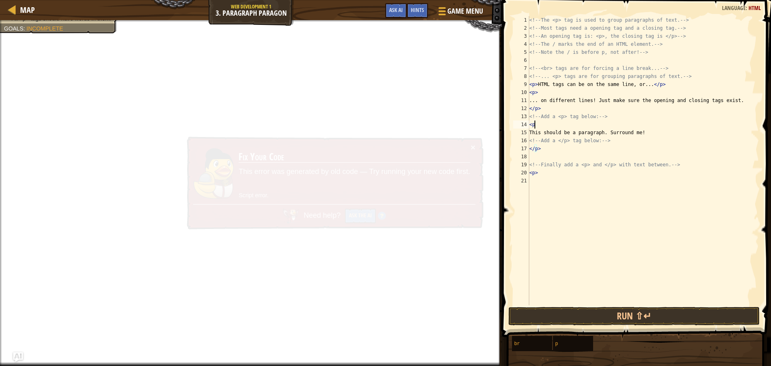
type textarea "<"
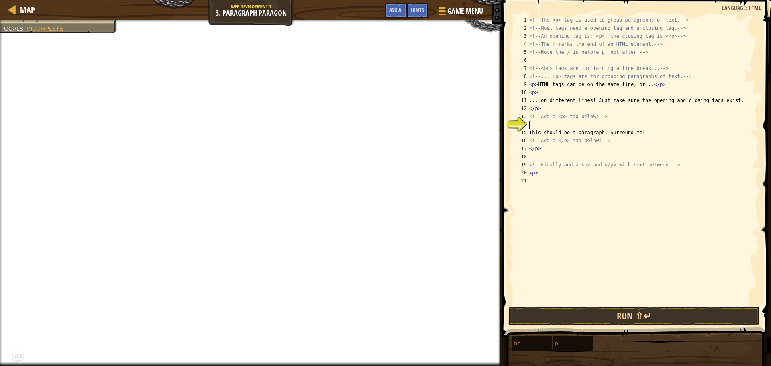
click at [533, 132] on div "<!-- The <p> tag is used to group paragraphs of text. --> <!-- Most tags need a…" at bounding box center [643, 168] width 231 height 305
click at [548, 145] on div "<!-- The <p> tag is used to group paragraphs of text. --> <!-- Most tags need a…" at bounding box center [643, 168] width 231 height 305
click at [611, 317] on button "Run ⇧↵" at bounding box center [634, 316] width 252 height 18
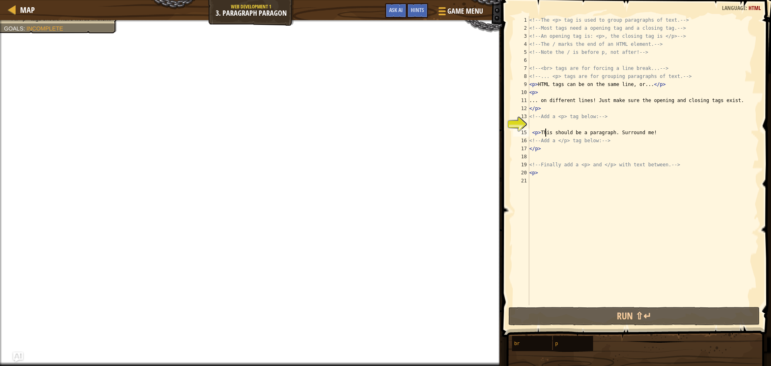
click at [545, 132] on div "<!-- The <p> tag is used to group paragraphs of text. --> <!-- Most tags need a…" at bounding box center [643, 168] width 231 height 305
click at [541, 132] on div "<!-- The <p> tag is used to group paragraphs of text. --> <!-- Most tags need a…" at bounding box center [643, 168] width 231 height 305
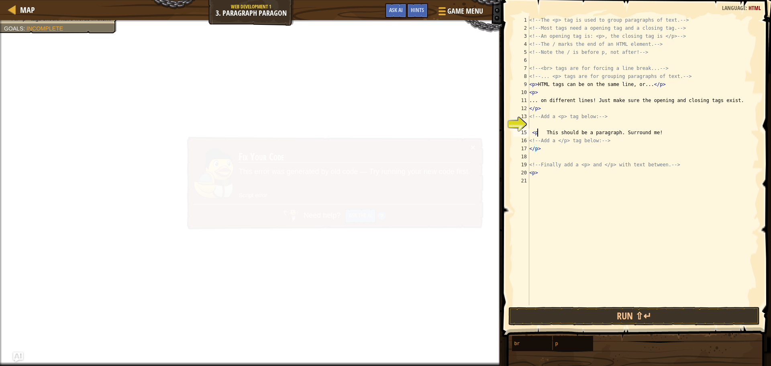
type textarea "This should be a paragraph. Surround me!"
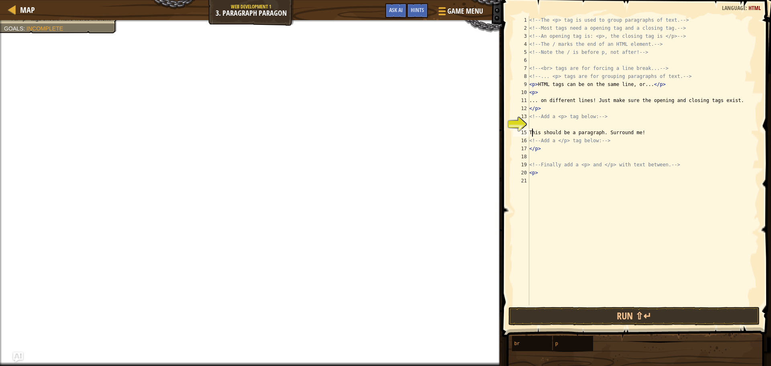
click at [545, 125] on div "<!-- The <p> tag is used to group paragraphs of text. --> <!-- Most tags need a…" at bounding box center [643, 168] width 231 height 305
type textarea "<p>"
click at [581, 316] on button "Run ⇧↵" at bounding box center [634, 316] width 252 height 18
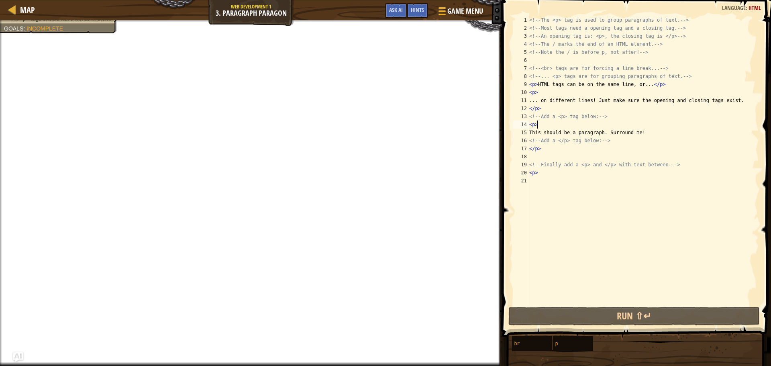
click at [536, 154] on div "<!-- The <p> tag is used to group paragraphs of text. --> <!-- Most tags need a…" at bounding box center [643, 168] width 231 height 305
click at [547, 171] on div "<!-- The <p> tag is used to group paragraphs of text. --> <!-- Most tags need a…" at bounding box center [643, 168] width 231 height 305
type textarea "<p>"
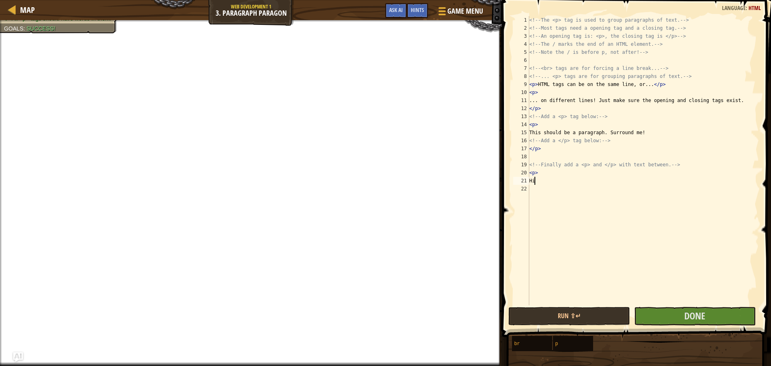
type textarea "H"
type textarea "Hi"
click at [735, 305] on span at bounding box center [637, 157] width 275 height 361
click at [738, 308] on button "Done" at bounding box center [695, 316] width 122 height 18
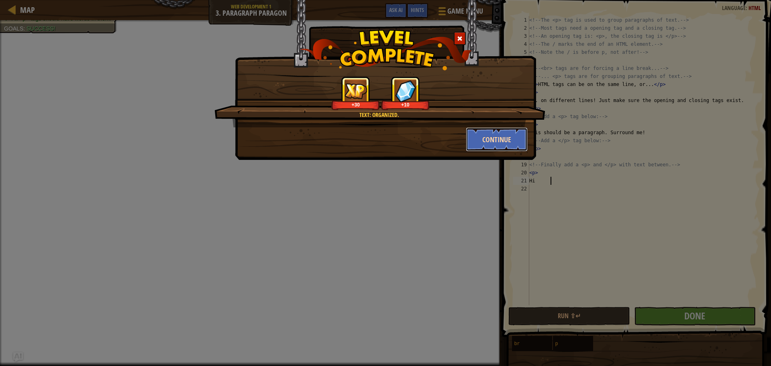
click at [492, 137] on button "Continue" at bounding box center [497, 139] width 62 height 24
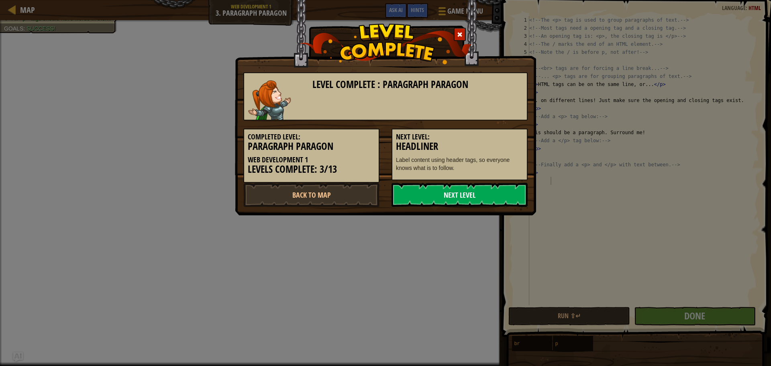
click at [490, 186] on link "Next Level" at bounding box center [460, 195] width 136 height 24
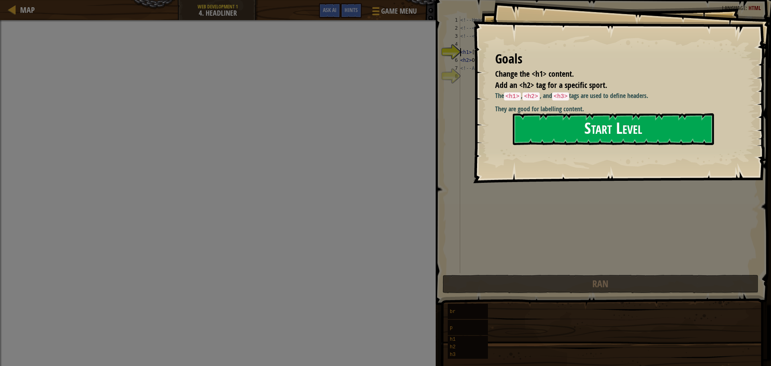
click at [561, 129] on button "Start Level" at bounding box center [613, 129] width 201 height 32
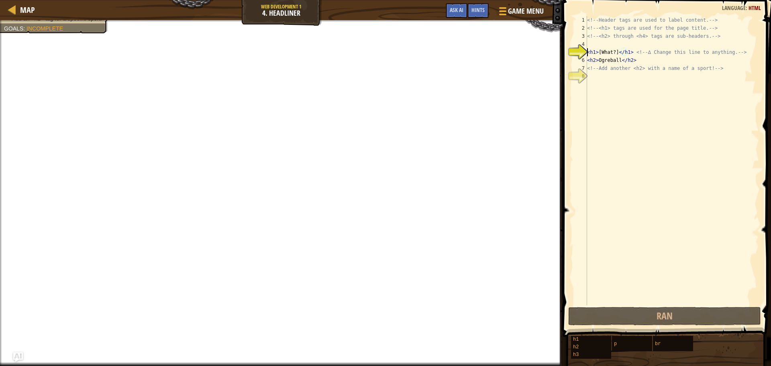
click at [593, 75] on div "<!-- Header tags are used to label content. --> <!-- <h1> tags are used for the…" at bounding box center [671, 168] width 173 height 305
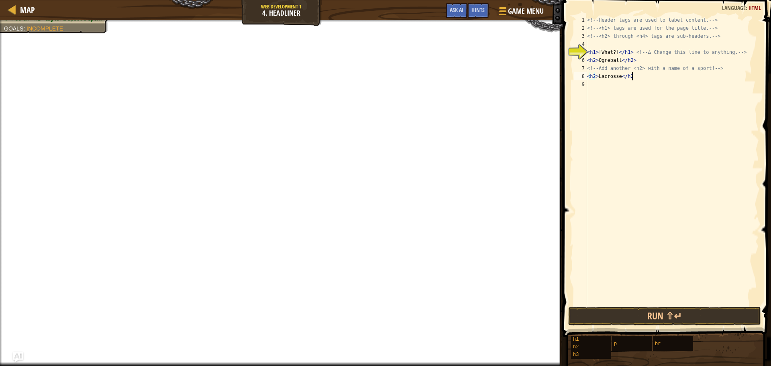
scroll to position [4, 4]
click at [593, 52] on div "<!-- Header tags are used to label content. --> <!-- <h1> tags are used for the…" at bounding box center [671, 168] width 173 height 305
click at [594, 52] on div "<!-- Header tags are used to label content. --> <!-- <h1> tags are used for the…" at bounding box center [671, 168] width 173 height 305
click at [595, 52] on div "<!-- Header tags are used to label content. --> <!-- <h1> tags are used for the…" at bounding box center [671, 168] width 173 height 305
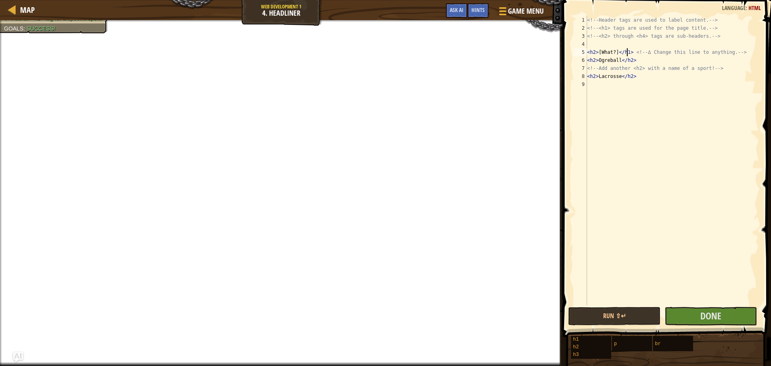
click at [626, 53] on div "<!-- Header tags are used to label content. --> <!-- <h1> tags are used for the…" at bounding box center [671, 168] width 173 height 305
type textarea "<h2>[What?]</h2> <!-- ∆ Change this line to anything. -->"
click at [700, 314] on button "Done" at bounding box center [711, 316] width 92 height 18
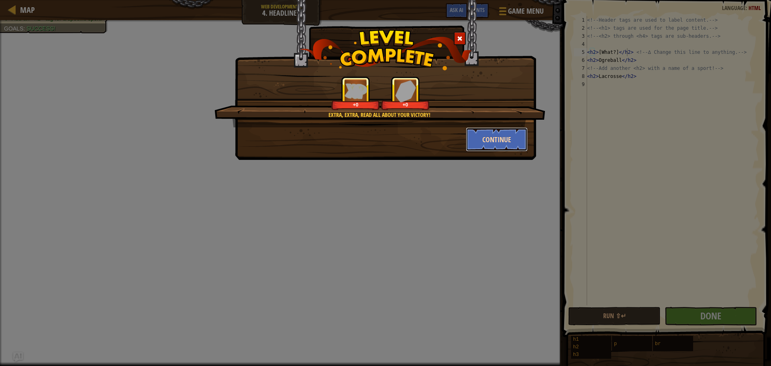
click at [470, 132] on button "Continue" at bounding box center [497, 139] width 62 height 24
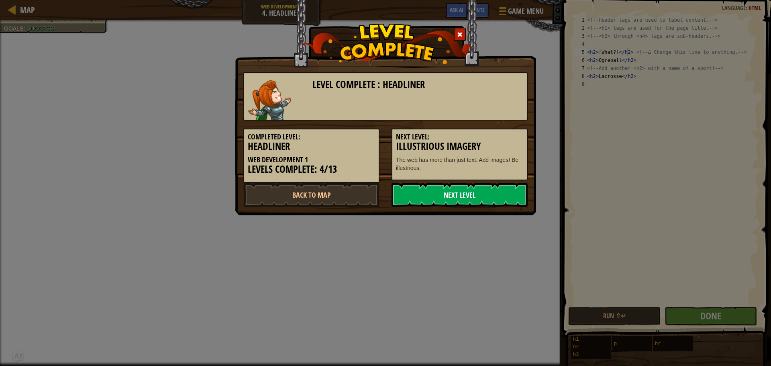
click at [465, 194] on link "Next Level" at bounding box center [460, 195] width 136 height 24
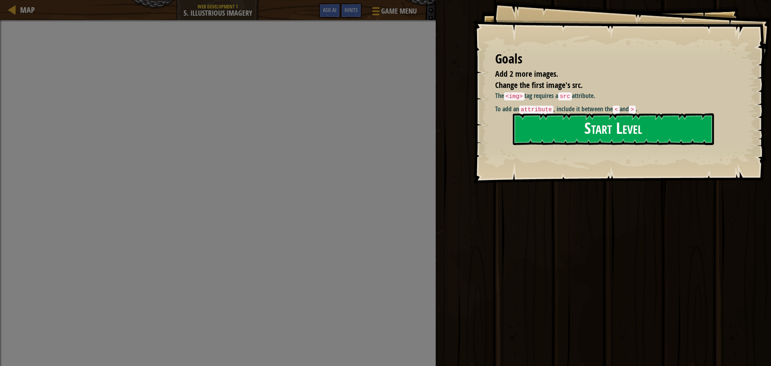
click at [571, 121] on button "Start Level" at bounding box center [613, 129] width 201 height 32
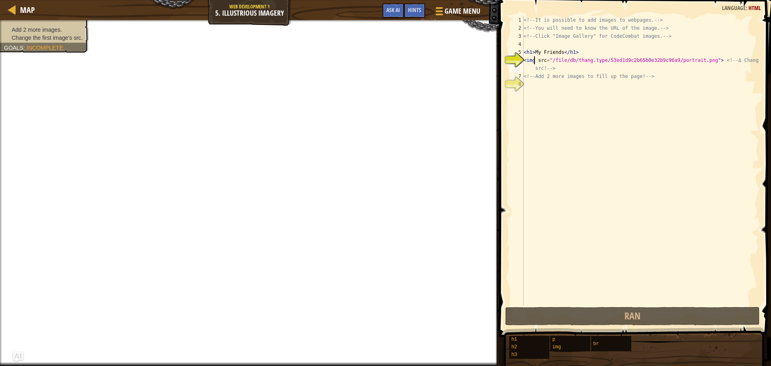
click at [535, 60] on div "<!-- It is possible to add images to webpages. --> <!-- You will need to know t…" at bounding box center [640, 168] width 237 height 305
click at [566, 67] on div "<!-- It is possible to add images to webpages. --> <!-- You will need to know t…" at bounding box center [640, 168] width 237 height 305
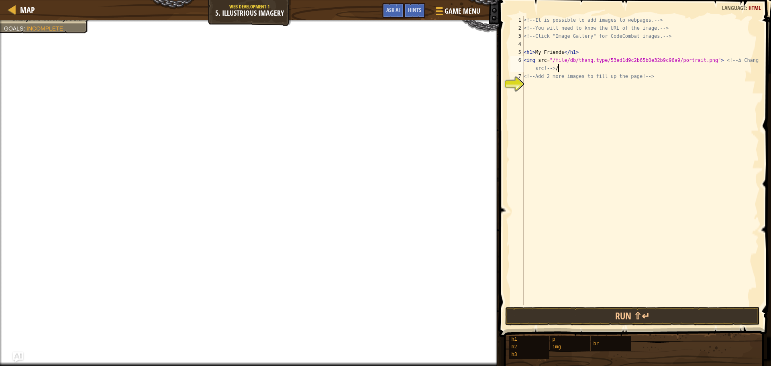
scroll to position [4, 21]
type textarea "<img src="/file/db/thang.type/53ed1d9c2b65b0e32b9c96a9/portrait.png"> <!-- ∆ Ch…"
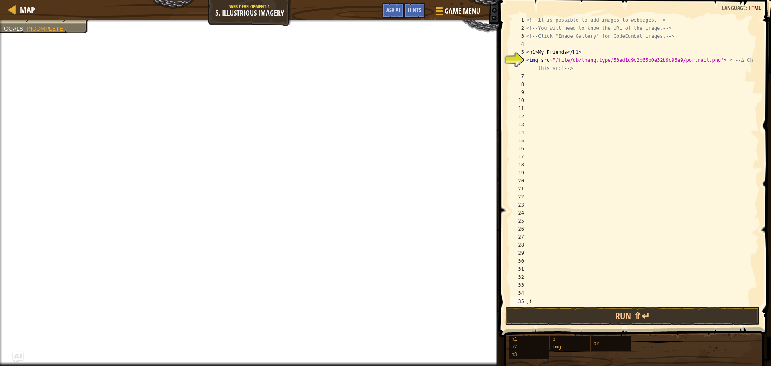
type textarea ","
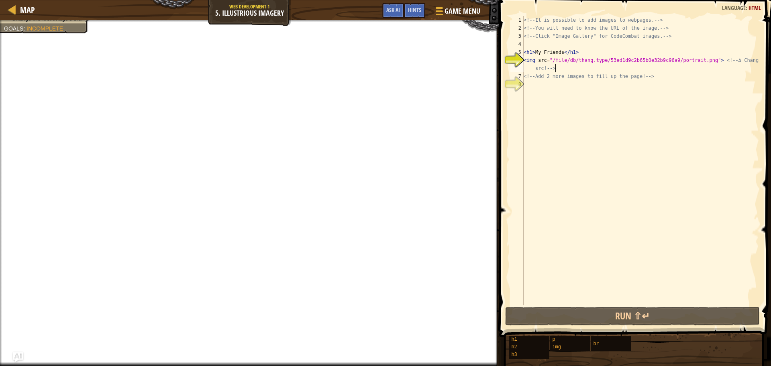
scroll to position [4, 21]
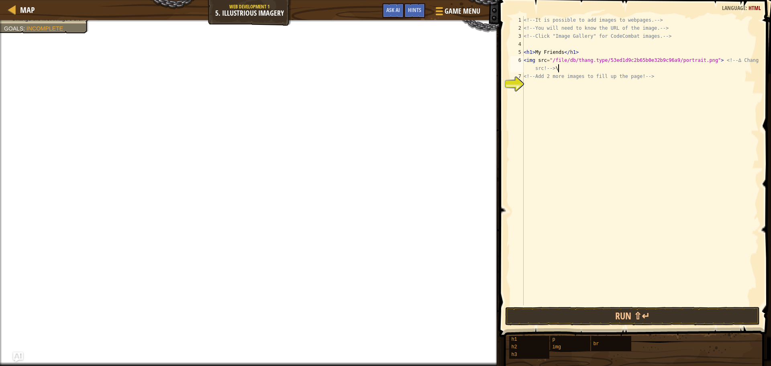
type textarea "<img src="/file/db/thang.type/53ed1d9c2b65b0e32b9c96a9/portrait.png"> <!-- ∆ Ch…"
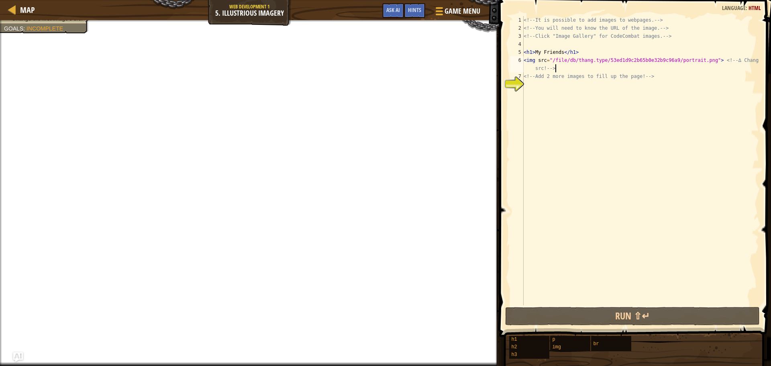
scroll to position [4, 0]
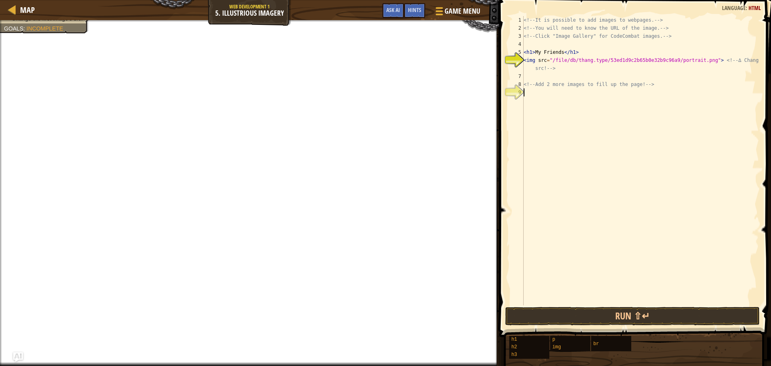
click at [542, 93] on div "<!-- It is possible to add images to webpages. --> <!-- You will need to know t…" at bounding box center [640, 168] width 237 height 305
click at [439, 8] on span at bounding box center [438, 8] width 8 height 2
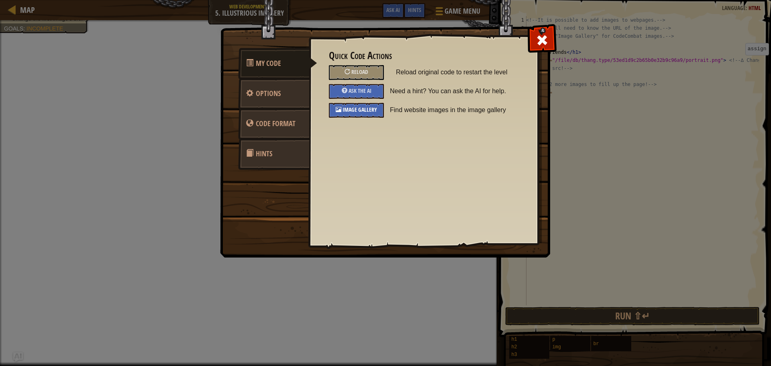
click at [344, 103] on div "Image Gallery" at bounding box center [356, 110] width 55 height 15
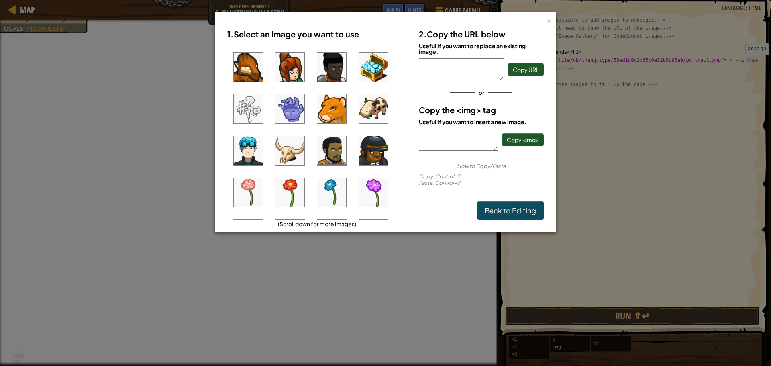
scroll to position [120, 0]
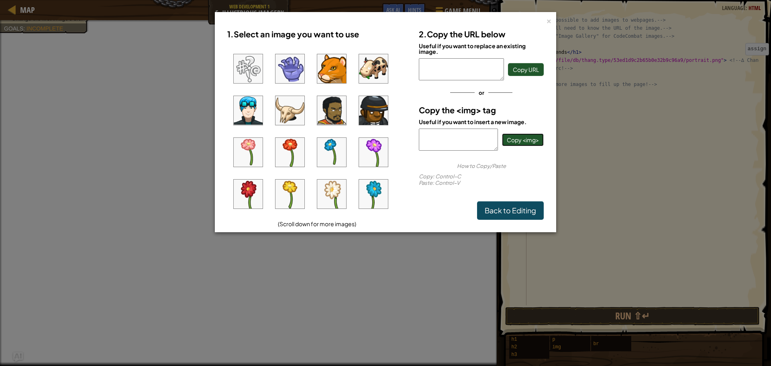
click at [522, 135] on button "Copy <img>" at bounding box center [523, 139] width 42 height 13
click at [504, 205] on link "Back to Editing" at bounding box center [510, 210] width 67 height 18
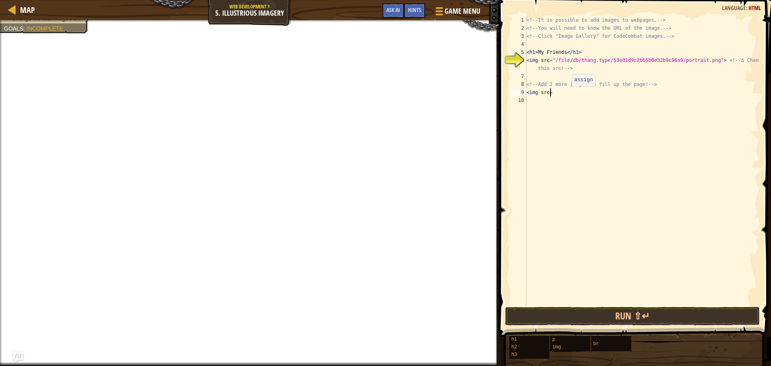
click at [567, 94] on div "<!-- It is possible to add images to webpages. --> <!-- You will need to know t…" at bounding box center [642, 168] width 234 height 305
paste textarea "[URL][DOMAIN_NAME]"
type textarea "<img src=[URL][DOMAIN_NAME]>"
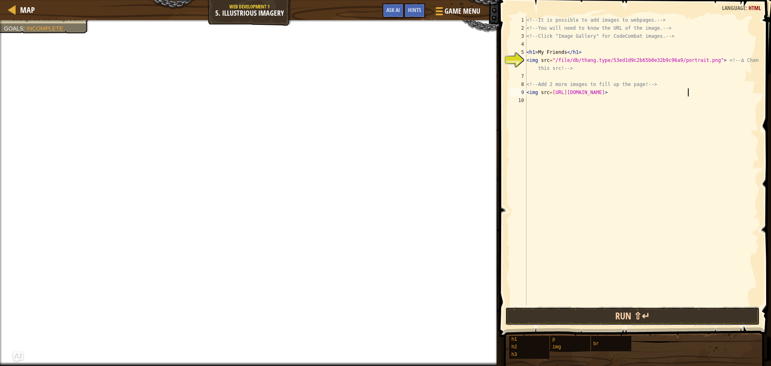
click at [550, 314] on button "Run ⇧↵" at bounding box center [632, 316] width 255 height 18
drag, startPoint x: 544, startPoint y: 318, endPoint x: 544, endPoint y: 314, distance: 4.4
click at [543, 318] on button "Run ⇧↵" at bounding box center [632, 316] width 255 height 18
click at [545, 314] on button "Run ⇧↵" at bounding box center [632, 316] width 255 height 18
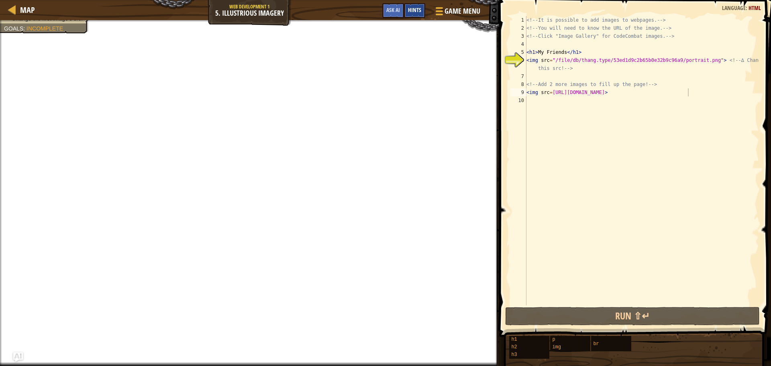
click at [421, 6] on div "Hints" at bounding box center [414, 10] width 21 height 15
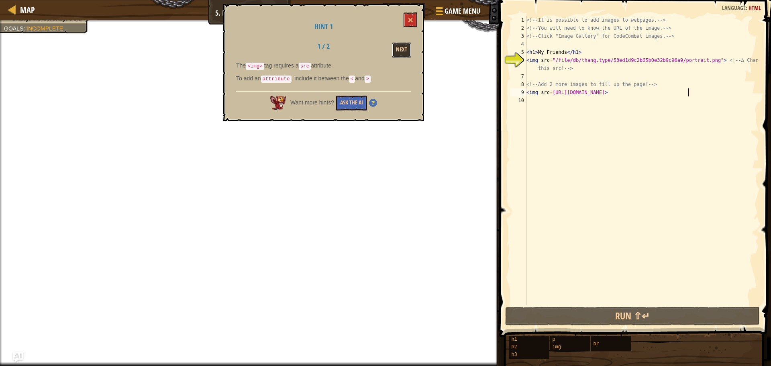
click at [407, 51] on button "Next" at bounding box center [401, 50] width 19 height 15
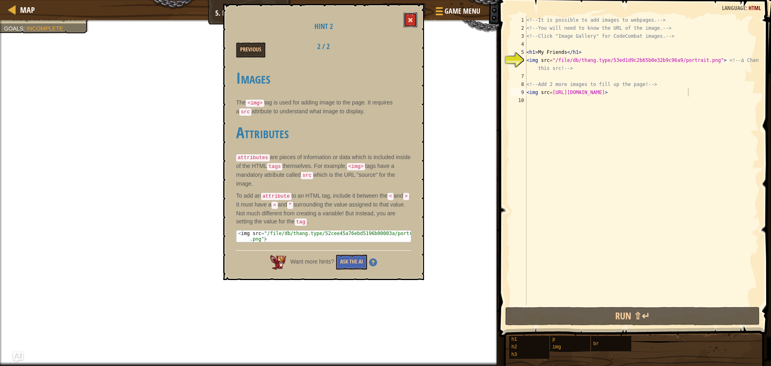
click at [410, 18] on span at bounding box center [411, 20] width 6 height 6
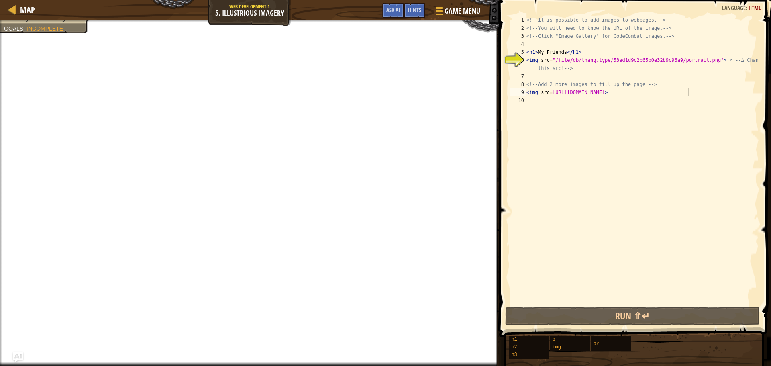
click at [538, 104] on div "<!-- It is possible to add images to webpages. --> <!-- You will need to know t…" at bounding box center [642, 168] width 234 height 305
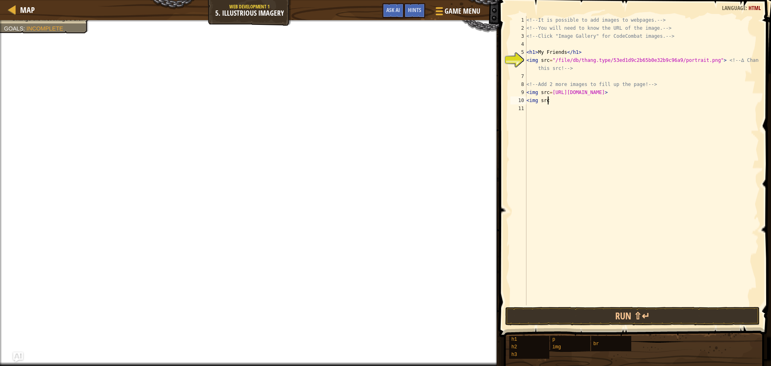
scroll to position [4, 1]
click at [437, 8] on div at bounding box center [438, 11] width 11 height 12
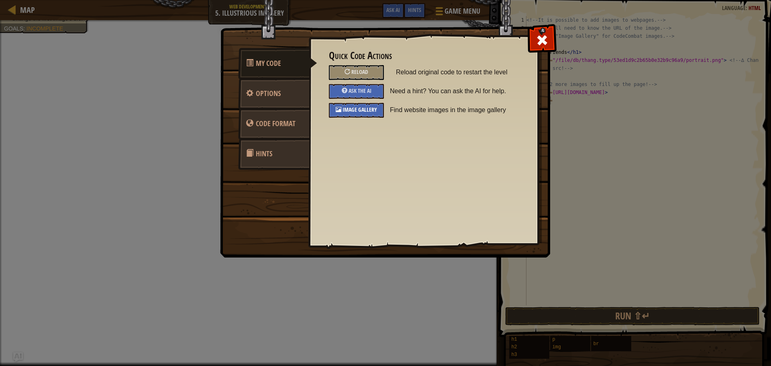
click at [370, 110] on span "Image Gallery" at bounding box center [360, 110] width 35 height 8
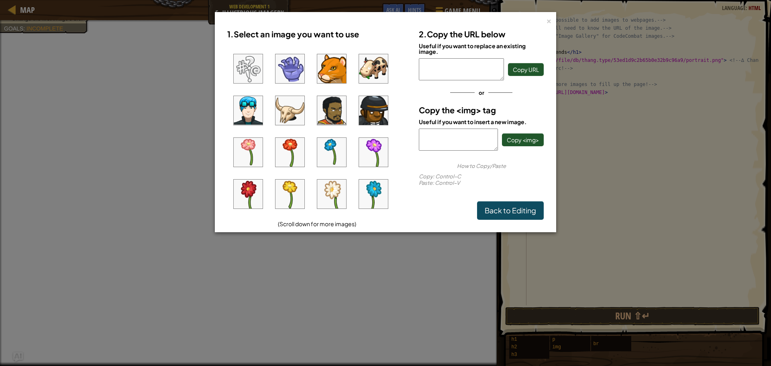
scroll to position [161, 0]
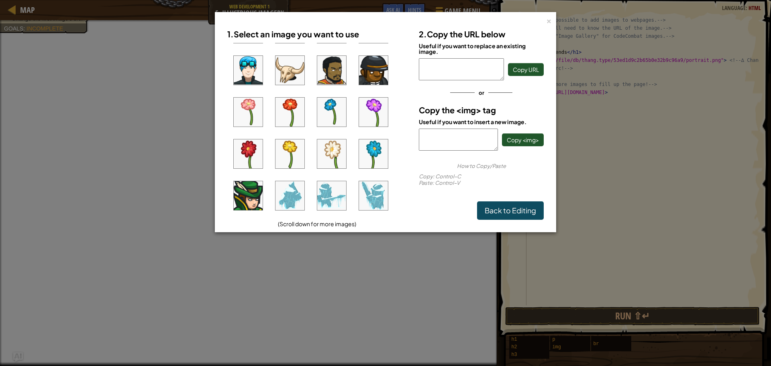
click at [335, 159] on img at bounding box center [331, 153] width 29 height 29
click at [506, 139] on button "Copy <img>" at bounding box center [523, 139] width 42 height 13
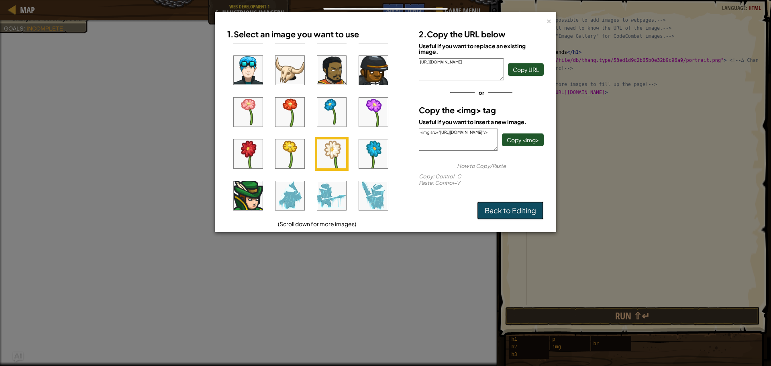
click at [516, 216] on link "Back to Editing" at bounding box center [510, 210] width 67 height 18
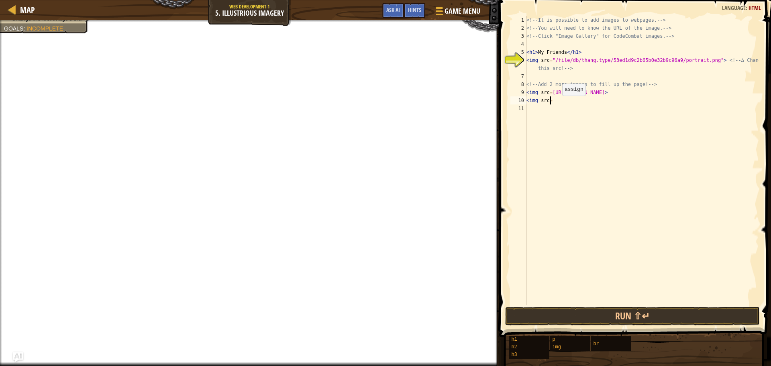
scroll to position [4, 0]
paste textarea "<img src="[URL][DOMAIN_NAME]"/>"
type textarea "<img src="/file/db/thang.type/53ed1d9c2b65b0e32b9c96a9/portrait.png"> <!-- ∆ Ch…"
drag, startPoint x: 718, startPoint y: 59, endPoint x: 727, endPoint y: 46, distance: 15.9
click at [727, 46] on div "<img src="/file/db/thang.type/53ed1d9c2b65b0e32b9c96a9/portrait.png"> <!-- ∆ Ch…" at bounding box center [634, 184] width 274 height 361
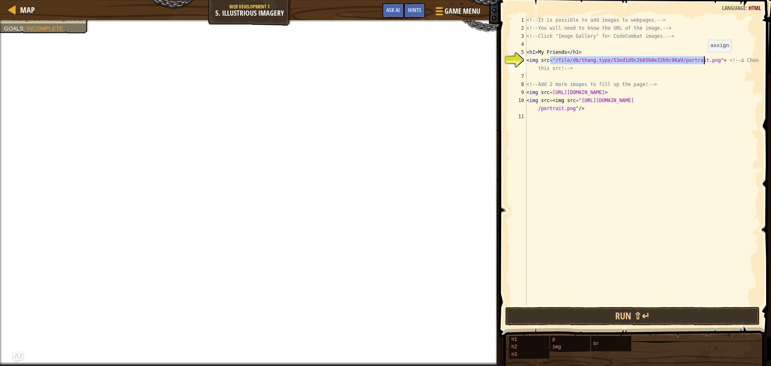
drag, startPoint x: 550, startPoint y: 59, endPoint x: 704, endPoint y: 60, distance: 154.2
click at [704, 60] on div "<!-- It is possible to add images to webpages. --> <!-- You will need to know t…" at bounding box center [642, 168] width 234 height 305
click at [705, 60] on div "<!-- It is possible to add images to webpages. --> <!-- You will need to know t…" at bounding box center [642, 168] width 234 height 305
click at [706, 59] on div "<!-- It is possible to add images to webpages. --> <!-- You will need to know t…" at bounding box center [642, 160] width 234 height 289
drag, startPoint x: 706, startPoint y: 59, endPoint x: 554, endPoint y: 59, distance: 151.8
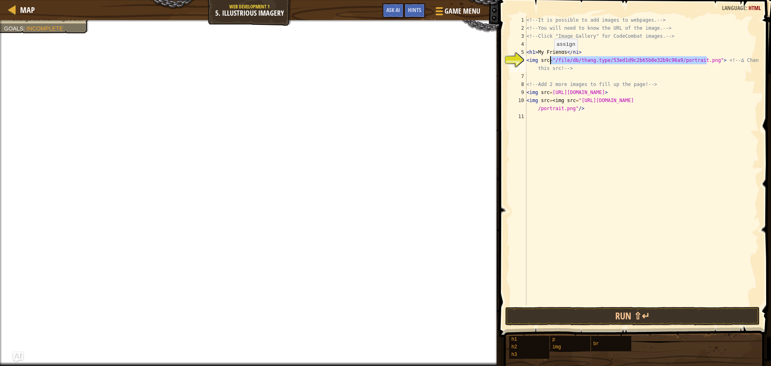
click at [553, 59] on div "<!-- It is possible to add images to webpages. --> <!-- You will need to know t…" at bounding box center [642, 168] width 234 height 305
click at [627, 46] on div "<!-- It is possible to add images to webpages. --> <!-- You will need to know t…" at bounding box center [642, 168] width 234 height 305
click at [556, 58] on div "<!-- It is possible to add images to webpages. --> <!-- You will need to know t…" at bounding box center [642, 168] width 234 height 305
click at [415, 13] on span "Hints" at bounding box center [414, 10] width 13 height 8
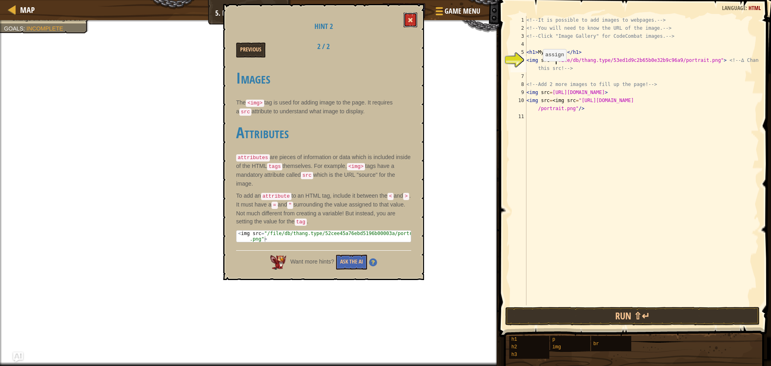
click at [411, 19] on span at bounding box center [411, 20] width 6 height 6
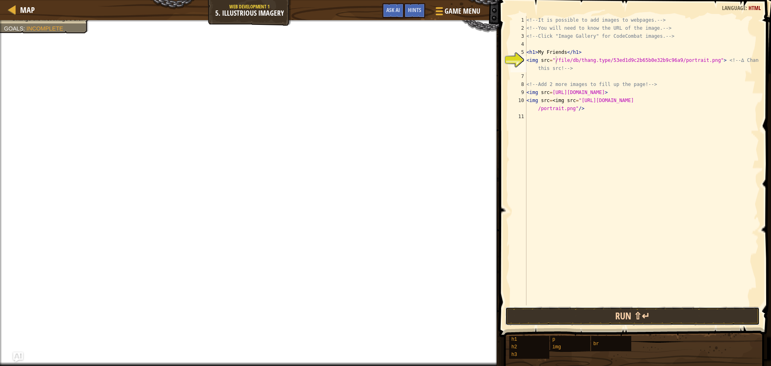
click at [614, 314] on button "Run ⇧↵" at bounding box center [632, 316] width 255 height 18
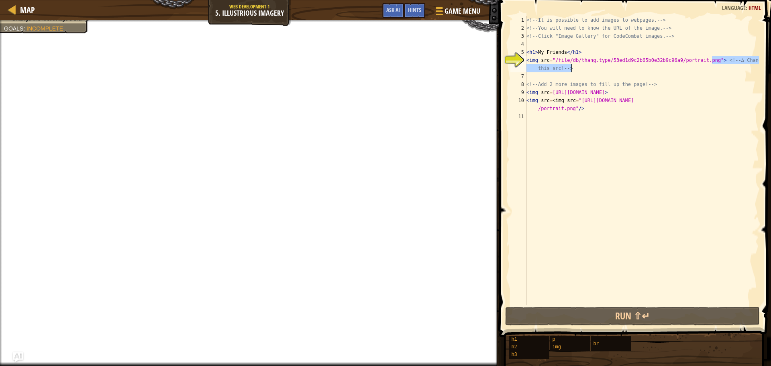
drag, startPoint x: 713, startPoint y: 61, endPoint x: 735, endPoint y: 69, distance: 23.4
click at [735, 69] on div "<!-- It is possible to add images to webpages. --> <!-- You will need to know t…" at bounding box center [642, 168] width 234 height 305
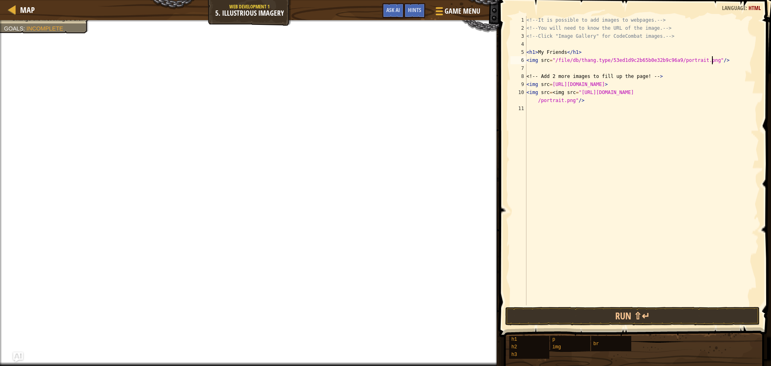
scroll to position [4, 15]
type textarea "<img src="/file/db/thang.type/53ed1d9c2b65b0e32b9c96a9/portrait.png"/>"
click at [647, 315] on button "Run ⇧↵" at bounding box center [632, 316] width 255 height 18
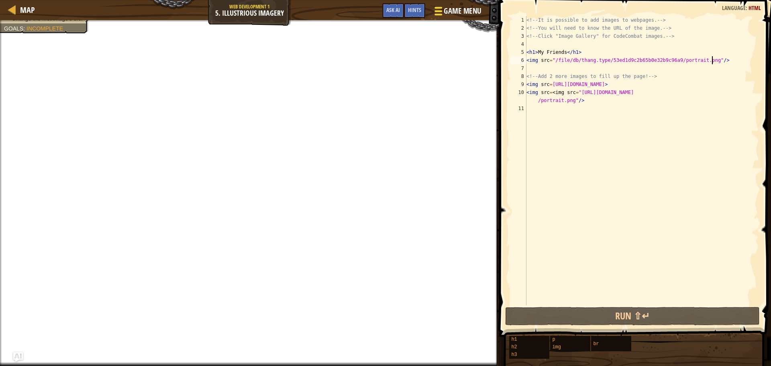
click at [442, 11] on span at bounding box center [438, 11] width 8 height 2
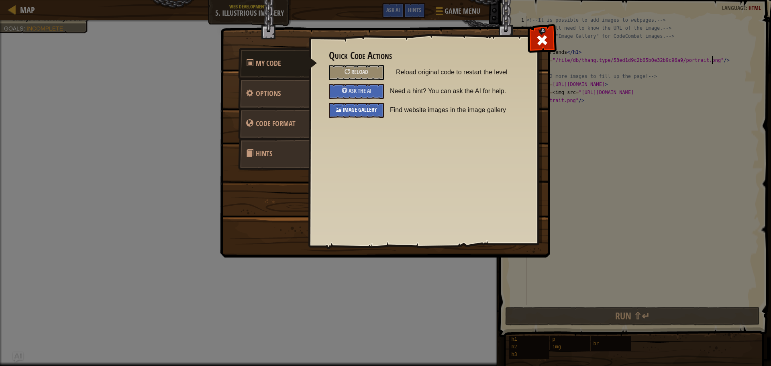
click at [361, 112] on span "Image Gallery" at bounding box center [360, 110] width 35 height 8
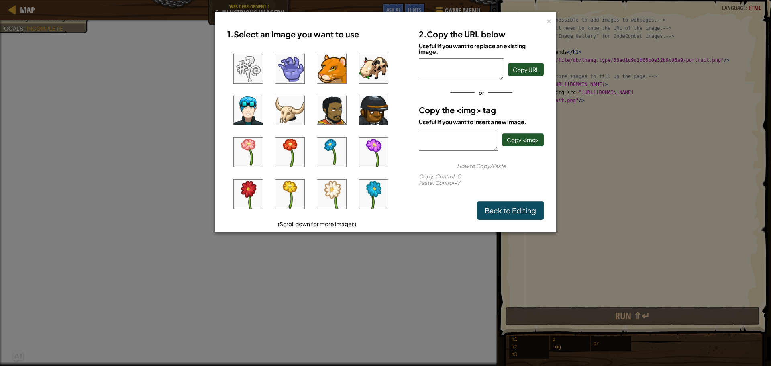
scroll to position [0, 0]
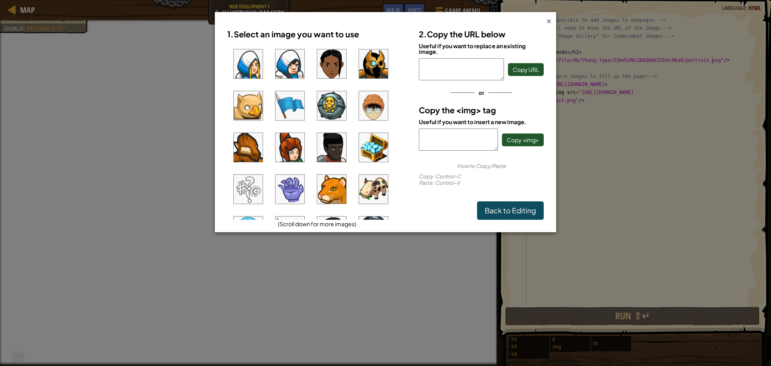
click at [549, 20] on div "×" at bounding box center [549, 20] width 6 height 8
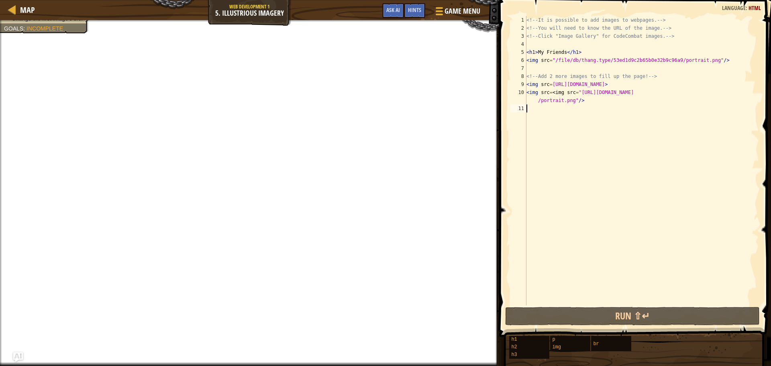
click at [657, 224] on div "<!-- It is possible to add images to webpages. --> <!-- You will need to know t…" at bounding box center [642, 168] width 234 height 305
click at [685, 84] on div "<!-- It is possible to add images to webpages. --> <!-- You will need to know t…" at bounding box center [642, 168] width 234 height 305
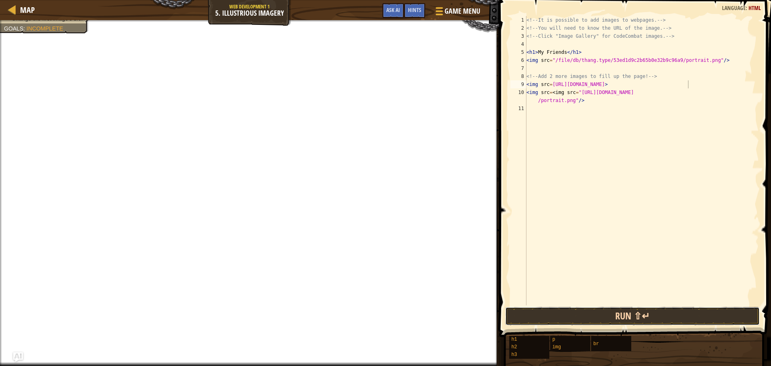
click at [635, 313] on button "Run ⇧↵" at bounding box center [632, 316] width 255 height 18
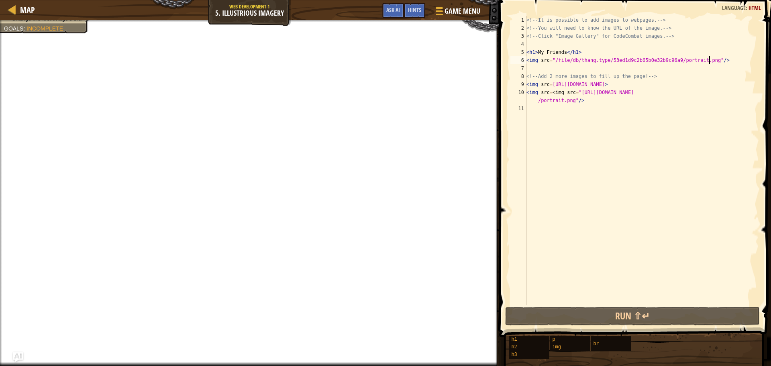
click at [708, 61] on div "<!-- It is possible to add images to webpages. --> <!-- You will need to know t…" at bounding box center [642, 168] width 234 height 305
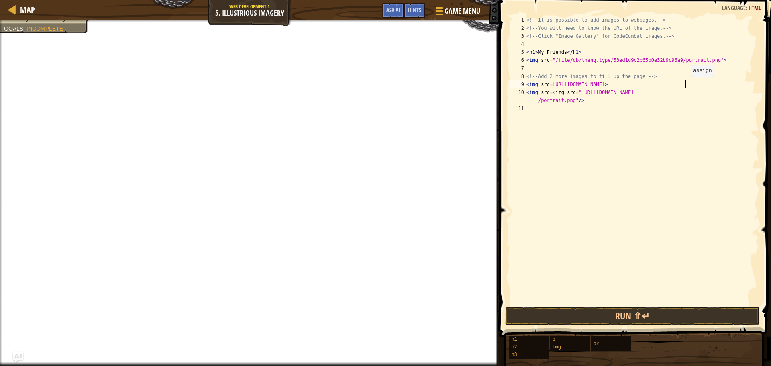
click at [687, 85] on div "<!-- It is possible to add images to webpages. --> <!-- You will need to know t…" at bounding box center [642, 168] width 234 height 305
click at [687, 84] on div "<!-- It is possible to add images to webpages. --> <!-- You will need to know t…" at bounding box center [642, 168] width 234 height 305
click at [576, 100] on div "<!-- It is possible to add images to webpages. --> <!-- You will need to know t…" at bounding box center [642, 168] width 234 height 305
click at [629, 314] on button "Run ⇧↵" at bounding box center [632, 316] width 255 height 18
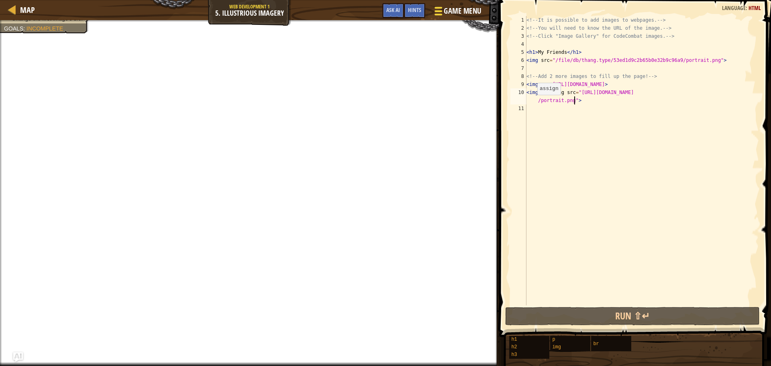
click at [453, 12] on span "Game Menu" at bounding box center [462, 11] width 37 height 11
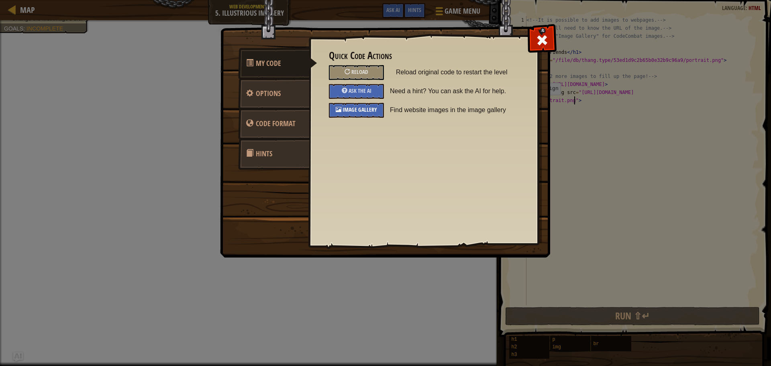
click at [367, 107] on span "Image Gallery" at bounding box center [360, 110] width 35 height 8
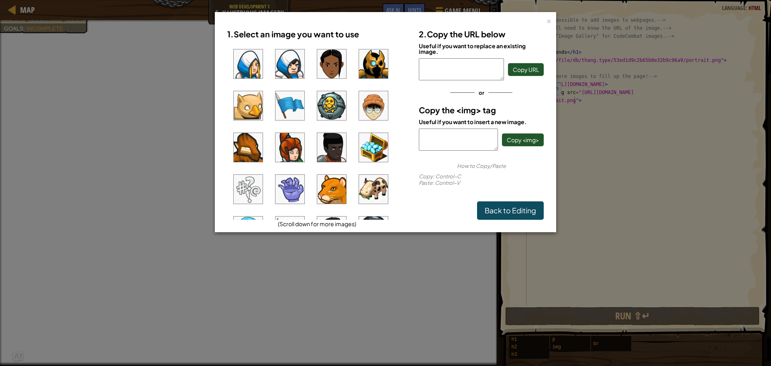
click at [379, 102] on img at bounding box center [373, 105] width 29 height 29
drag, startPoint x: 465, startPoint y: 150, endPoint x: 416, endPoint y: 127, distance: 53.5
click at [416, 127] on div "2. Copy the URL below Useful if you want to replace an existing image. [URL][DO…" at bounding box center [481, 122] width 137 height 195
click at [526, 218] on link "Back to Editing" at bounding box center [510, 210] width 67 height 18
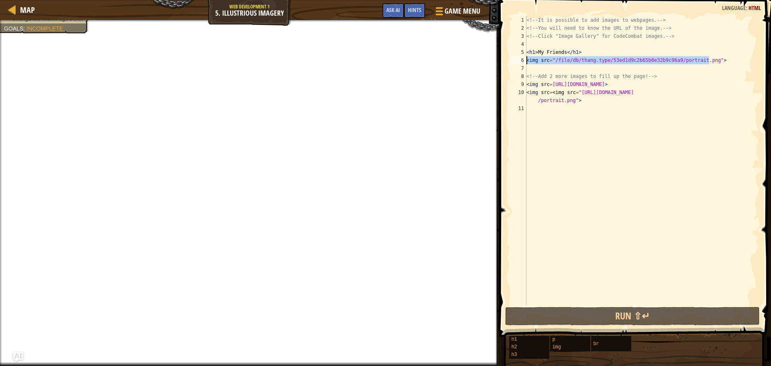
drag, startPoint x: 712, startPoint y: 61, endPoint x: 525, endPoint y: 57, distance: 186.8
click at [525, 57] on div "<img src=<img src="[URL][DOMAIN_NAME]"> 1 2 3 4 5 6 7 8 9 10 11 <!-- It is poss…" at bounding box center [634, 160] width 250 height 289
paste textarea "[URL][DOMAIN_NAME]"/"
type textarea "<img src="[URL][DOMAIN_NAME]"/>"
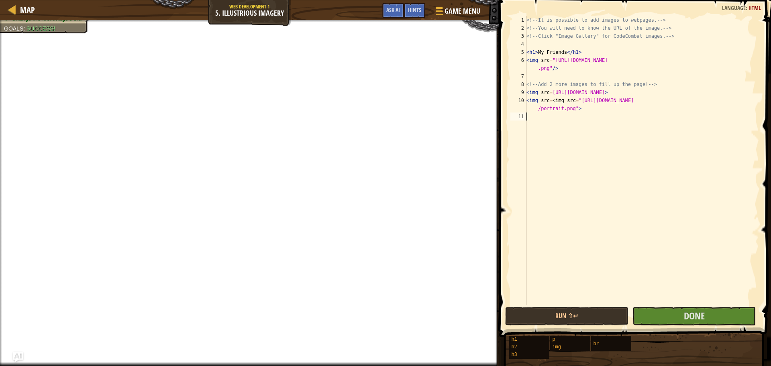
drag, startPoint x: 708, startPoint y: 300, endPoint x: 708, endPoint y: 306, distance: 6.0
click at [708, 301] on div "<!-- It is possible to add images to webpages. --> <!-- You will need to know t…" at bounding box center [642, 168] width 234 height 305
click at [709, 311] on button "Done" at bounding box center [693, 316] width 123 height 18
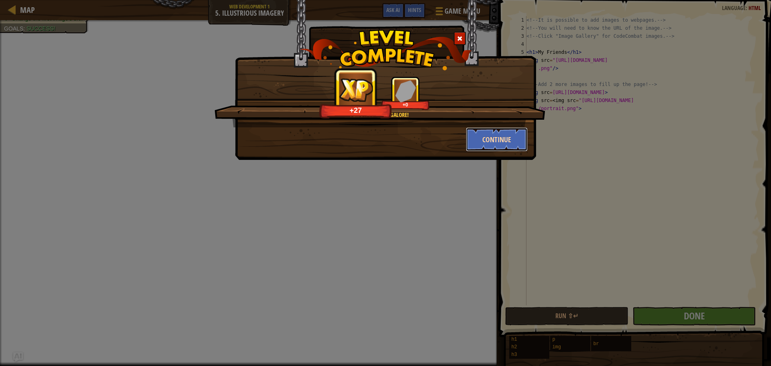
click at [484, 135] on button "Continue" at bounding box center [497, 139] width 62 height 24
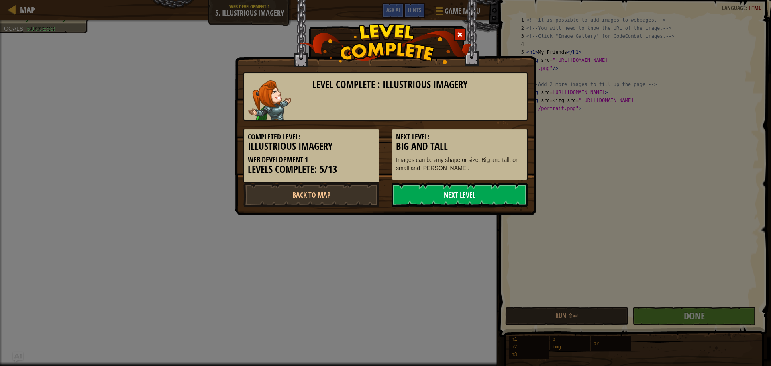
click at [496, 187] on link "Next Level" at bounding box center [460, 195] width 136 height 24
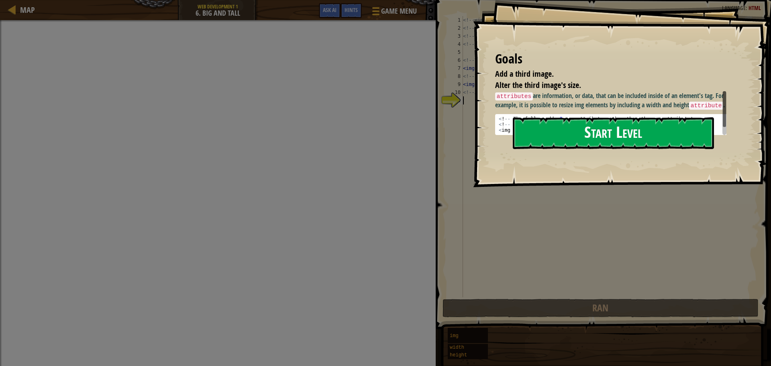
click at [595, 122] on button "Start Level" at bounding box center [613, 133] width 201 height 32
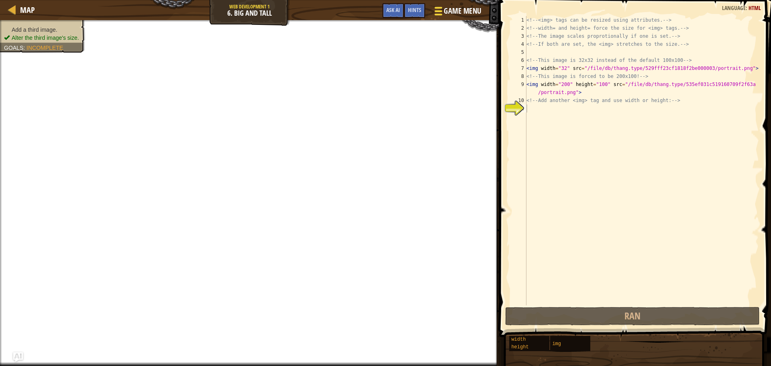
click at [462, 15] on span "Game Menu" at bounding box center [462, 11] width 37 height 11
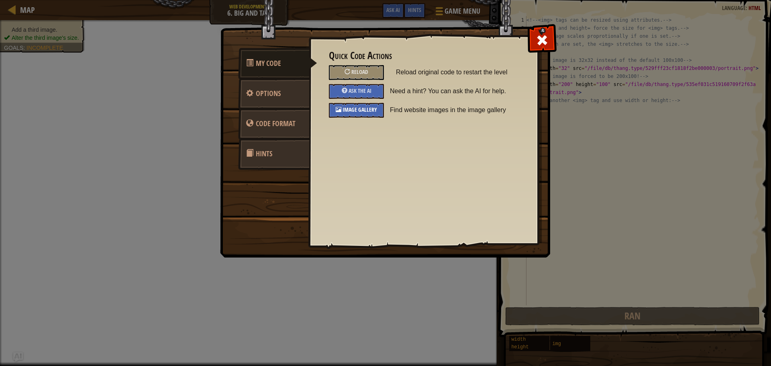
click at [382, 111] on div "Image Gallery" at bounding box center [356, 110] width 55 height 15
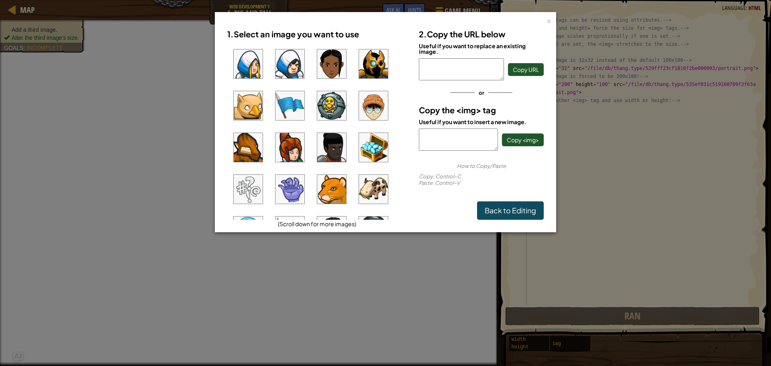
click at [335, 182] on img at bounding box center [331, 189] width 29 height 29
click at [516, 138] on span "Copy <img>" at bounding box center [523, 139] width 32 height 7
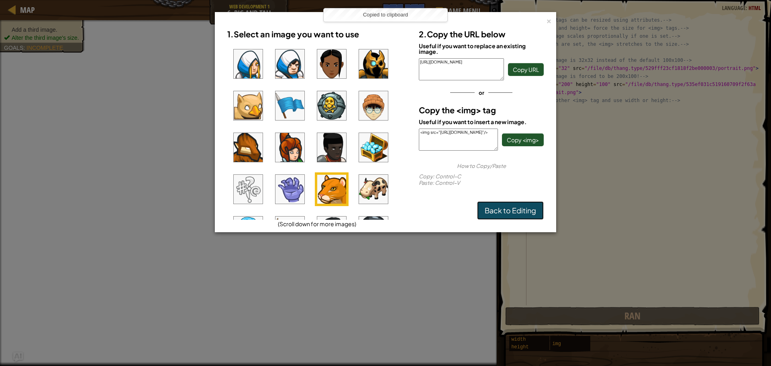
click at [532, 203] on link "Back to Editing" at bounding box center [510, 210] width 67 height 18
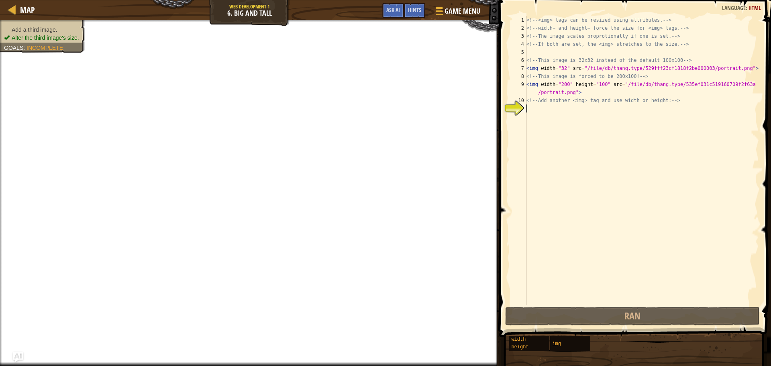
click at [549, 112] on div "<!-- <img> tags can be resized using attributes. --> <!-- width= and height= fo…" at bounding box center [642, 168] width 234 height 305
paste textarea "<img src="[URL][DOMAIN_NAME]"/>"
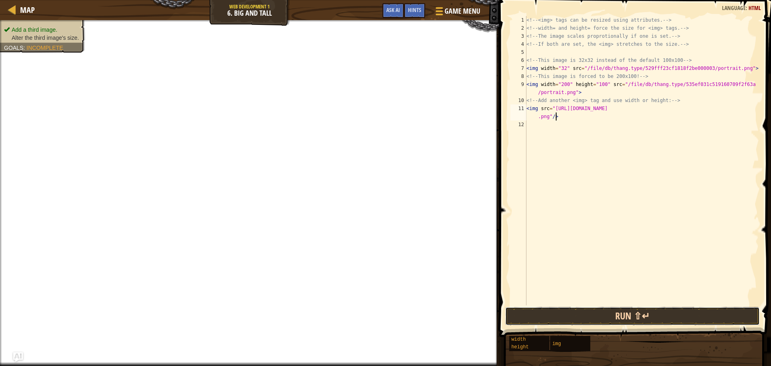
click at [596, 318] on button "Run ⇧↵" at bounding box center [632, 316] width 255 height 18
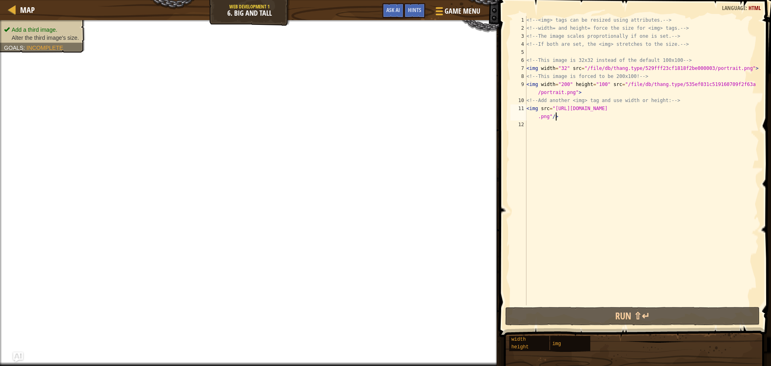
click at [537, 105] on div "<!-- <img> tags can be resized using attributes. --> <!-- width= and height= fo…" at bounding box center [642, 168] width 234 height 305
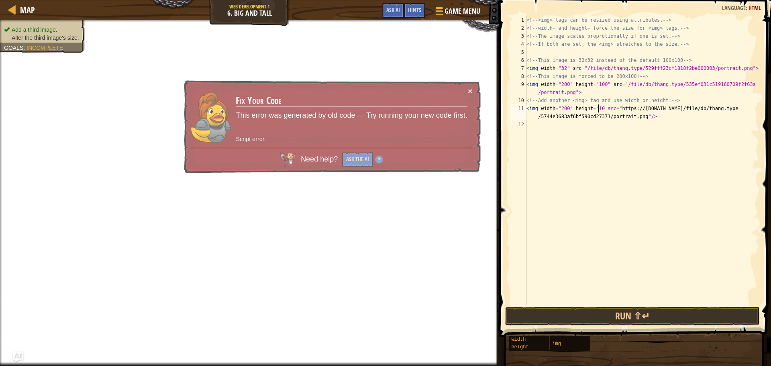
scroll to position [4, 6]
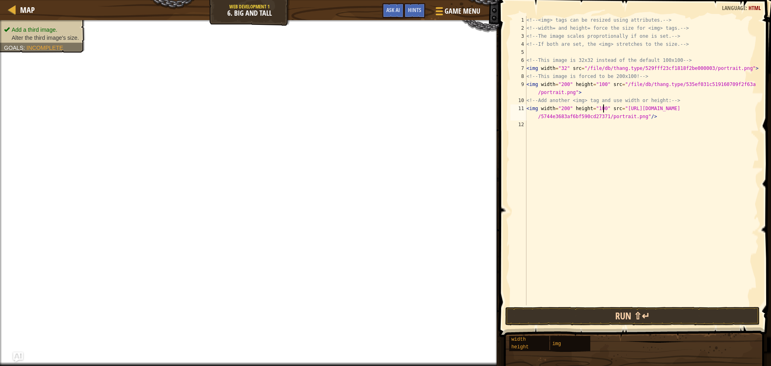
type textarea "<img width="200" height="100" src="[URL][DOMAIN_NAME]"/>"
click at [607, 323] on button "Run ⇧↵" at bounding box center [632, 316] width 255 height 18
drag, startPoint x: 608, startPoint y: 318, endPoint x: 599, endPoint y: 311, distance: 11.3
click at [607, 318] on button "Run ⇧↵" at bounding box center [632, 316] width 255 height 18
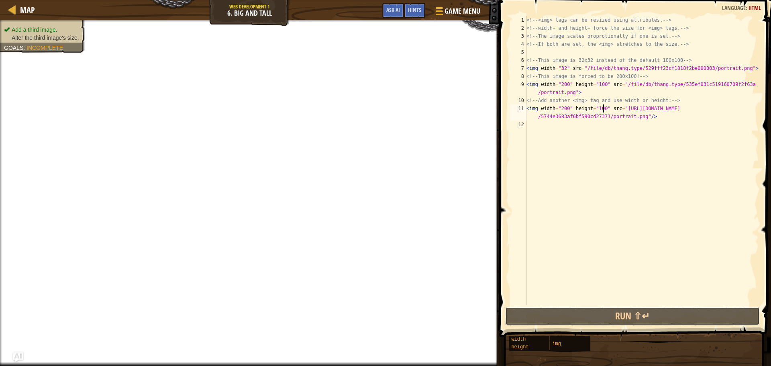
click at [605, 310] on button "Run ⇧↵" at bounding box center [632, 316] width 255 height 18
click at [601, 298] on div "<!-- <img> tags can be resized using attributes. --> <!-- width= and height= fo…" at bounding box center [642, 168] width 234 height 305
click at [591, 294] on div "<!-- <img> tags can be resized using attributes. --> <!-- width= and height= fo…" at bounding box center [642, 168] width 234 height 305
click at [589, 292] on div "<!-- <img> tags can be resized using attributes. --> <!-- width= and height= fo…" at bounding box center [642, 168] width 234 height 305
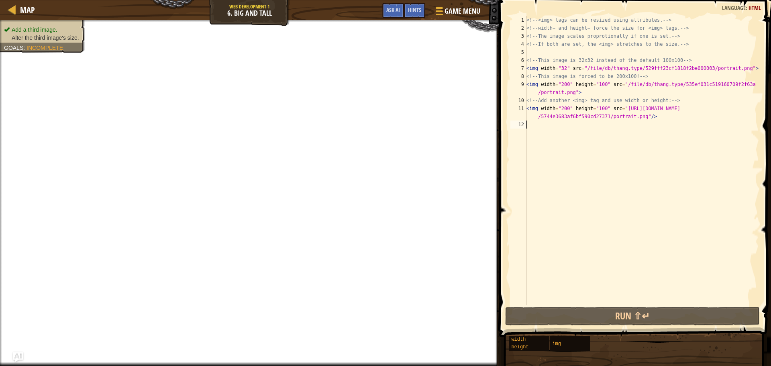
drag, startPoint x: 586, startPoint y: 278, endPoint x: 577, endPoint y: 273, distance: 10.3
click at [584, 275] on div "<!-- <img> tags can be resized using attributes. --> <!-- width= and height= fo…" at bounding box center [642, 168] width 234 height 305
click at [579, 275] on div "<!-- <img> tags can be resized using attributes. --> <!-- width= and height= fo…" at bounding box center [642, 168] width 234 height 305
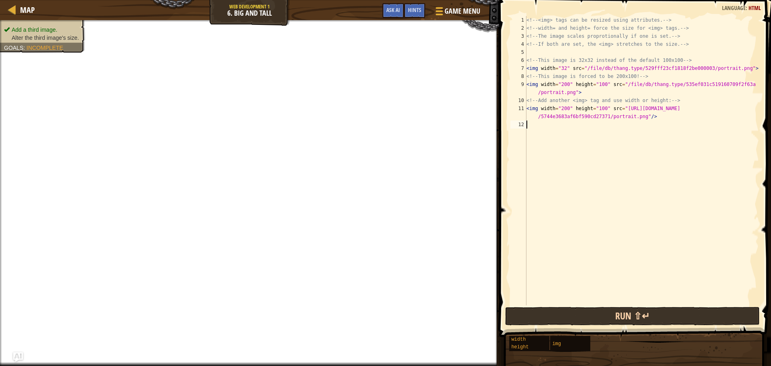
click at [577, 309] on div "1 2 3 4 5 6 7 8 9 10 11 12 <!-- <img> tags can be resized using attributes. -->…" at bounding box center [634, 184] width 274 height 361
click at [579, 311] on button "Run ⇧↵" at bounding box center [632, 316] width 255 height 18
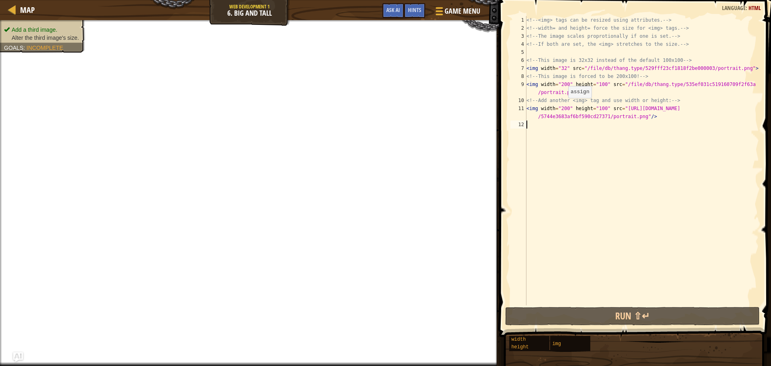
click at [563, 103] on div "<!-- <img> tags can be resized using attributes. --> <!-- width= and height= fo…" at bounding box center [642, 168] width 234 height 305
click at [565, 103] on div "<!-- <img> tags can be resized using attributes. --> <!-- width= and height= fo…" at bounding box center [642, 160] width 234 height 289
click at [564, 109] on div "<!-- <img> tags can be resized using attributes. --> <!-- width= and height= fo…" at bounding box center [642, 168] width 234 height 305
click at [564, 108] on div "<!-- <img> tags can be resized using attributes. --> <!-- width= and height= fo…" at bounding box center [642, 168] width 234 height 305
click at [565, 108] on div "<!-- <img> tags can be resized using attributes. --> <!-- width= and height= fo…" at bounding box center [642, 160] width 234 height 289
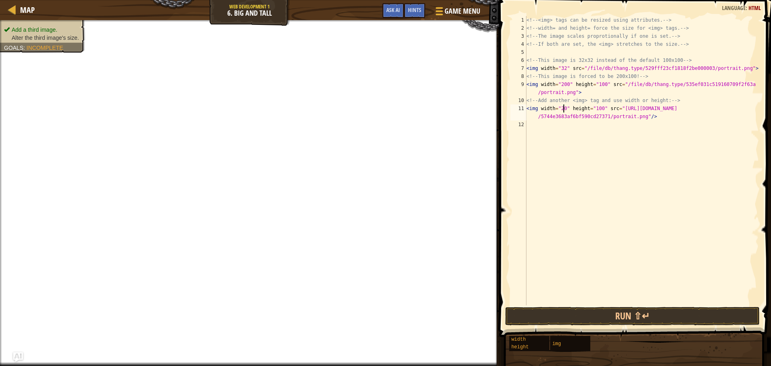
scroll to position [4, 3]
click at [601, 108] on div "<!-- <img> tags can be resized using attributes. --> <!-- width= and height= fo…" at bounding box center [642, 168] width 234 height 305
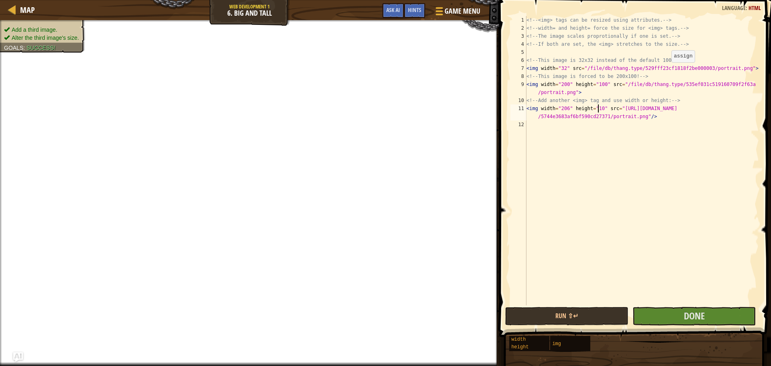
scroll to position [4, 6]
type textarea "<img width="206" height="109" src="[URL][DOMAIN_NAME]"/>"
click at [712, 324] on button "Done" at bounding box center [693, 316] width 123 height 18
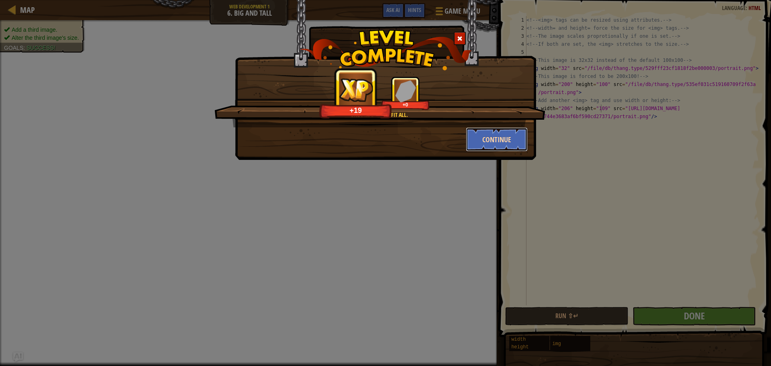
click at [498, 136] on button "Continue" at bounding box center [497, 139] width 62 height 24
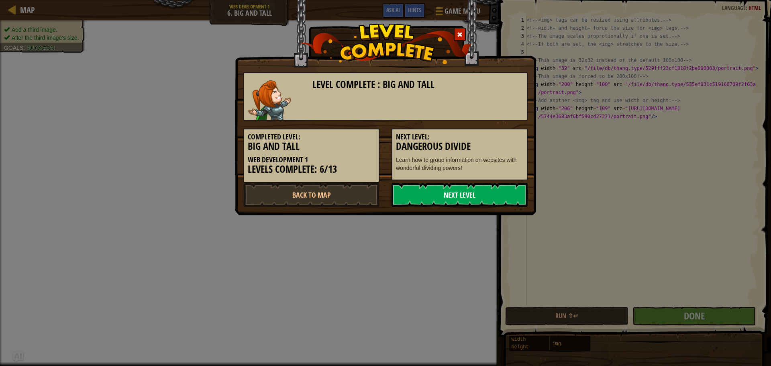
click at [402, 195] on link "Next Level" at bounding box center [460, 195] width 136 height 24
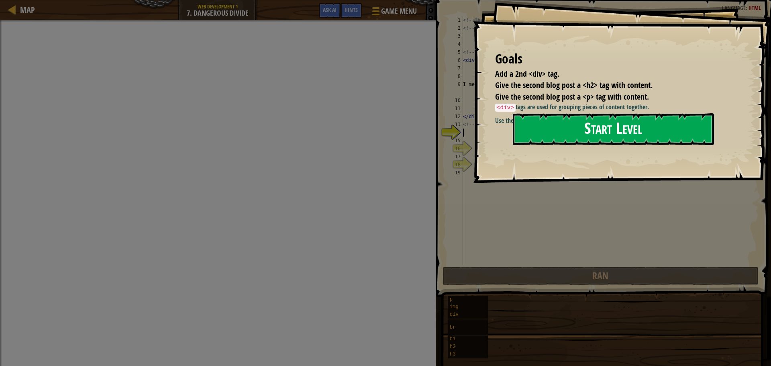
drag, startPoint x: 698, startPoint y: 130, endPoint x: 697, endPoint y: 126, distance: 4.6
click at [697, 126] on button "Start Level" at bounding box center [613, 129] width 201 height 32
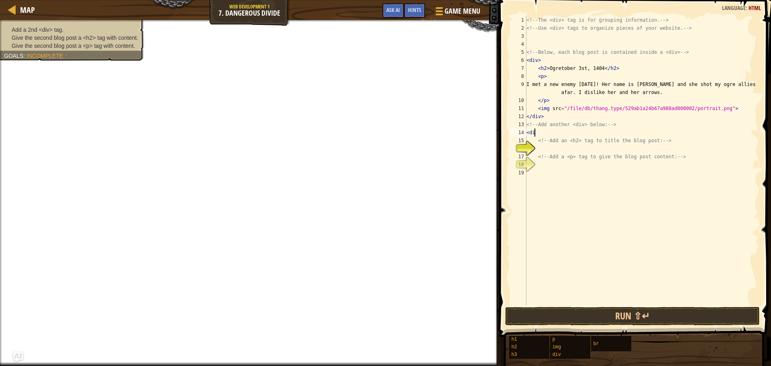
scroll to position [4, 0]
type textarea "<div>"
click at [559, 149] on div "<!-- The <div> tag is for grouping information. --> <!-- Use <div> tags to orga…" at bounding box center [642, 168] width 234 height 305
type textarea "<h2> Who is she?"
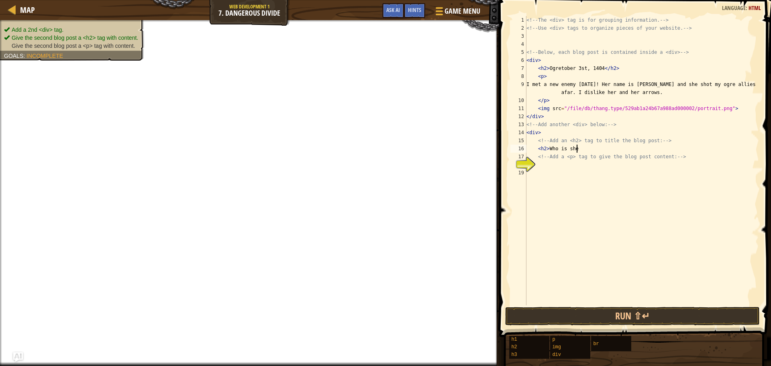
scroll to position [4, 4]
click at [549, 167] on div "<!-- The <div> tag is for grouping information. --> <!-- Use <div> tags to orga…" at bounding box center [642, 168] width 234 height 305
click at [586, 149] on div "<!-- The <div> tag is for grouping information. --> <!-- Use <div> tags to orga…" at bounding box center [642, 168] width 234 height 305
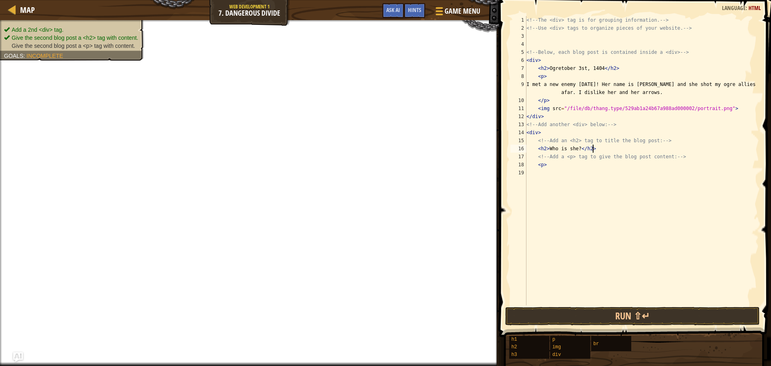
click at [547, 168] on div "<!-- The <div> tag is for grouping information. --> <!-- Use <div> tags to orga…" at bounding box center [642, 168] width 234 height 305
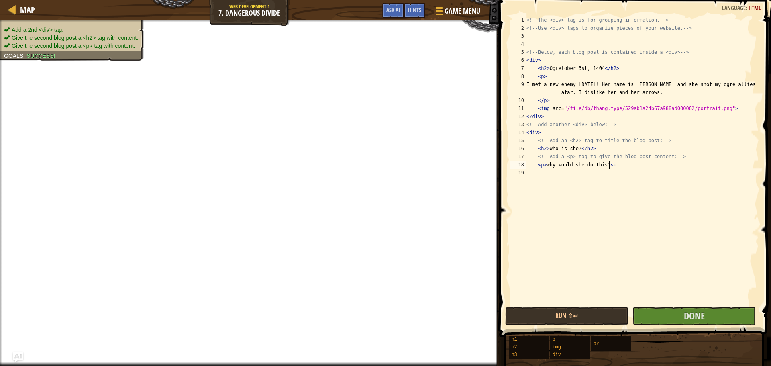
scroll to position [4, 6]
type textarea "<p>why would she do this?</p>"
drag, startPoint x: 722, startPoint y: 303, endPoint x: 722, endPoint y: 308, distance: 5.3
click at [722, 308] on div "<p>why would she do this?</p> 1 2 3 4 5 6 7 8 9 10 11 12 13 14 15 16 17 18 19 <…" at bounding box center [634, 184] width 274 height 361
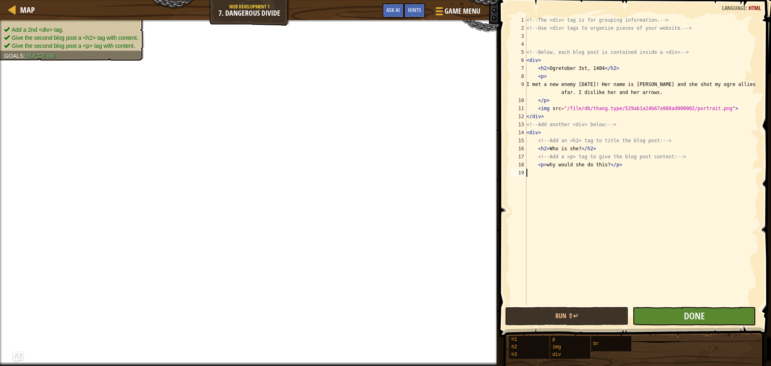
scroll to position [4, 0]
click at [728, 315] on button "Done" at bounding box center [693, 316] width 123 height 18
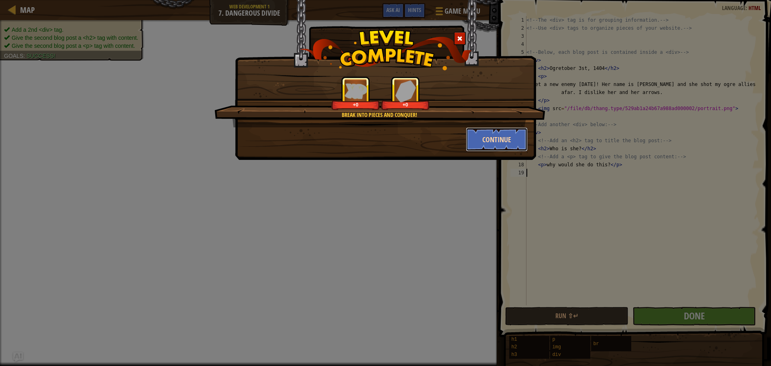
click at [473, 143] on button "Continue" at bounding box center [497, 139] width 62 height 24
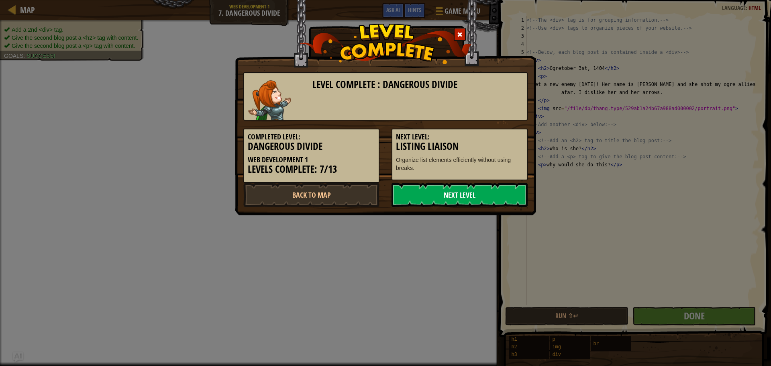
click at [469, 195] on link "Next Level" at bounding box center [460, 195] width 136 height 24
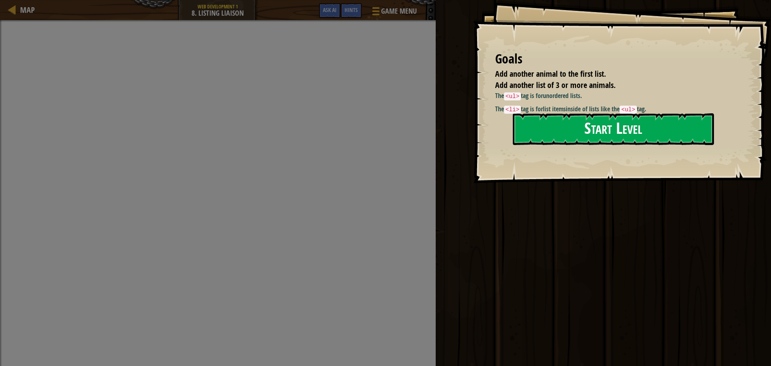
click at [555, 122] on button "Start Level" at bounding box center [613, 129] width 201 height 32
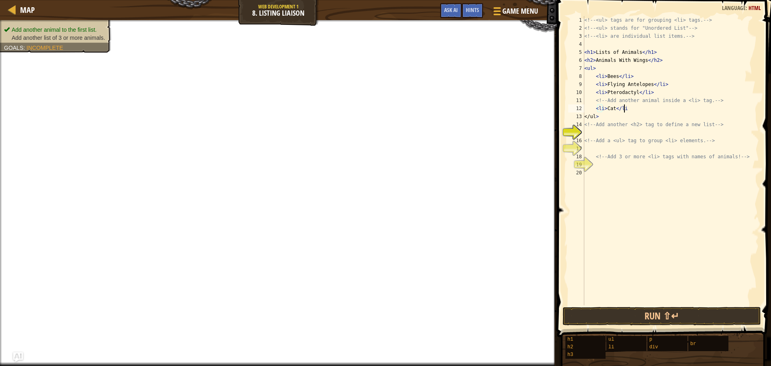
scroll to position [4, 3]
type textarea "<li>Cat</li>"
click at [612, 130] on div "<!-- <ul> tags are for grouping <li> tags. --> <!-- <ul> stands for "Unordered …" at bounding box center [671, 168] width 176 height 305
type textarea "<h2> Favorite Sports</h2>"
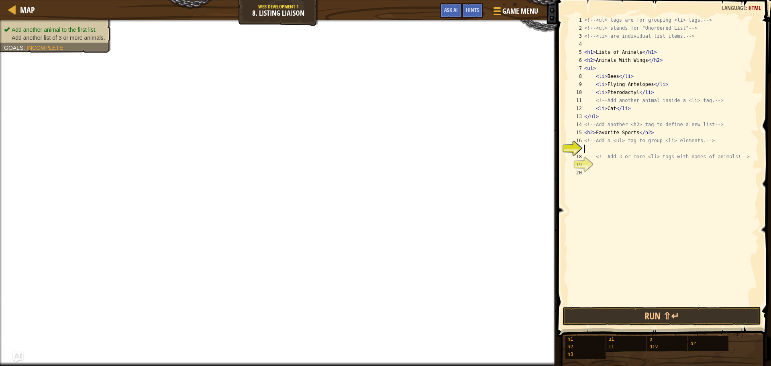
click at [603, 148] on div "<!-- <ul> tags are for grouping <li> tags. --> <!-- <ul> stands for "Unordered …" at bounding box center [671, 168] width 176 height 305
type textarea "U"
type textarea "<ul>"
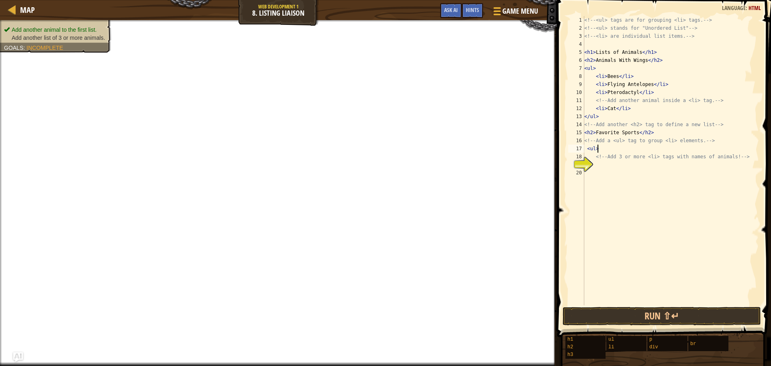
scroll to position [4, 0]
type textarea "<ul>"
click at [600, 166] on div "<!-- <ul> tags are for grouping <li> tags. --> <!-- <ul> stands for "Unordered …" at bounding box center [671, 168] width 176 height 305
type textarea "<li> Swim team</li>"
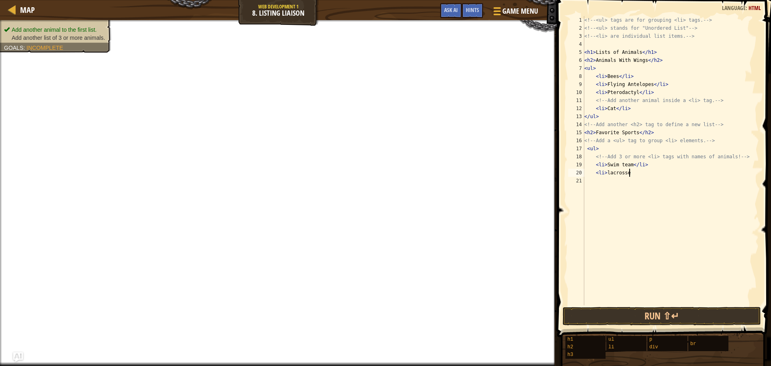
scroll to position [4, 3]
type textarea "<li> lacrosse</li>"
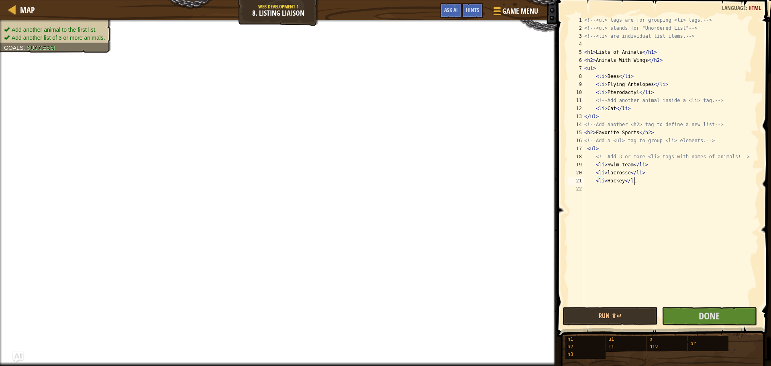
scroll to position [4, 4]
type textarea "<li> Hockey</li>"
click at [731, 317] on button "Done" at bounding box center [709, 316] width 95 height 18
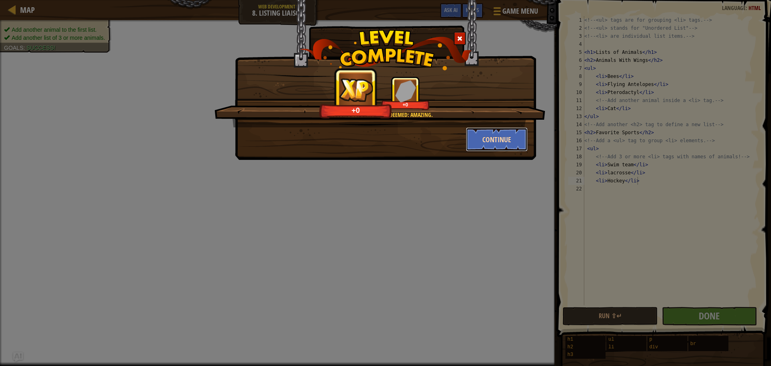
click at [473, 140] on button "Continue" at bounding box center [497, 139] width 62 height 24
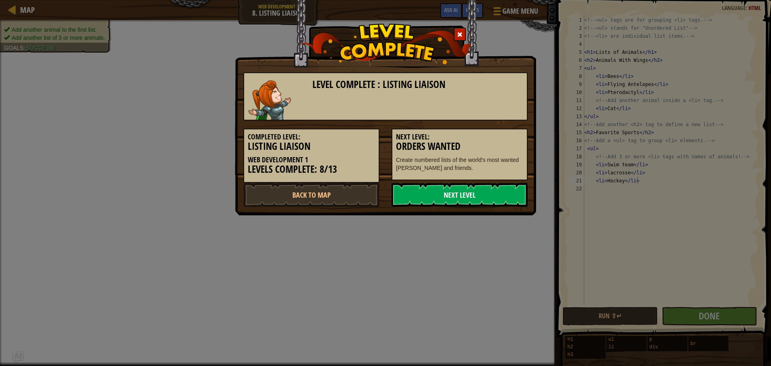
click at [486, 190] on link "Next Level" at bounding box center [460, 195] width 136 height 24
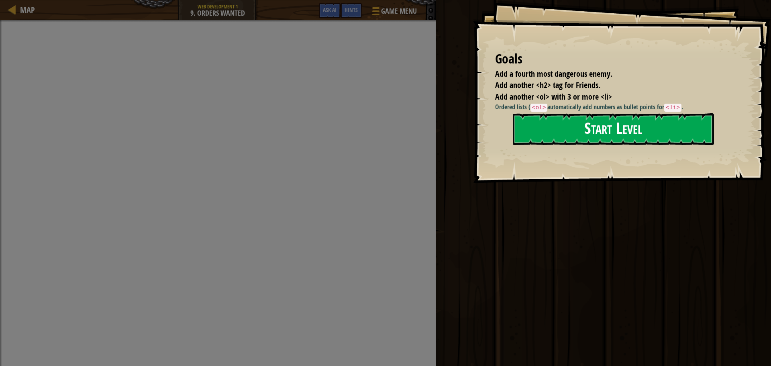
click at [624, 123] on button "Start Level" at bounding box center [613, 129] width 201 height 32
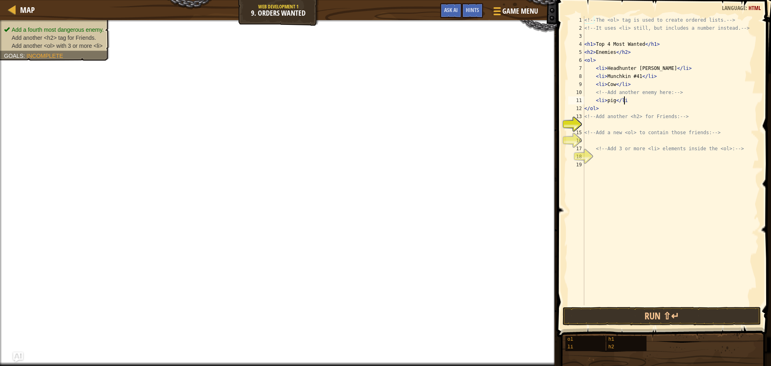
scroll to position [4, 3]
click at [594, 121] on div "<!-- The <ol> tag is used to create ordered lists. --> <!-- It uses <li> still,…" at bounding box center [671, 168] width 176 height 305
click at [626, 114] on div "<!-- The <ol> tag is used to create ordered lists. --> <!-- It uses <li> still,…" at bounding box center [671, 168] width 176 height 305
click at [583, 124] on div "14" at bounding box center [576, 124] width 16 height 8
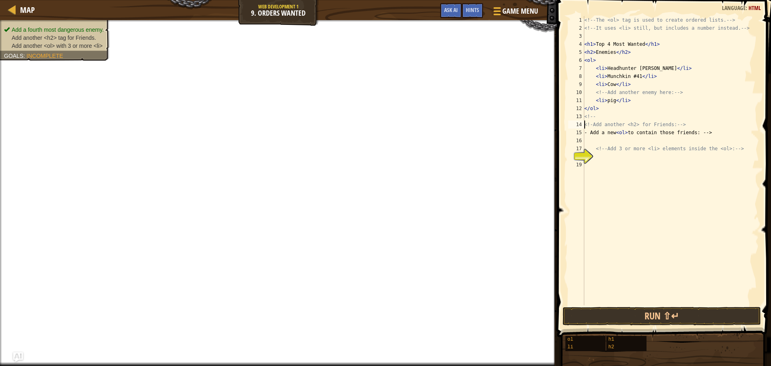
type textarea "<!-- <!-Add another <h2> for Friends: -->"
click at [710, 114] on div "<!-- The <ol> tag is used to create ordered lists. --> <!-- It uses <li> still,…" at bounding box center [671, 168] width 176 height 305
